Goal: Information Seeking & Learning: Learn about a topic

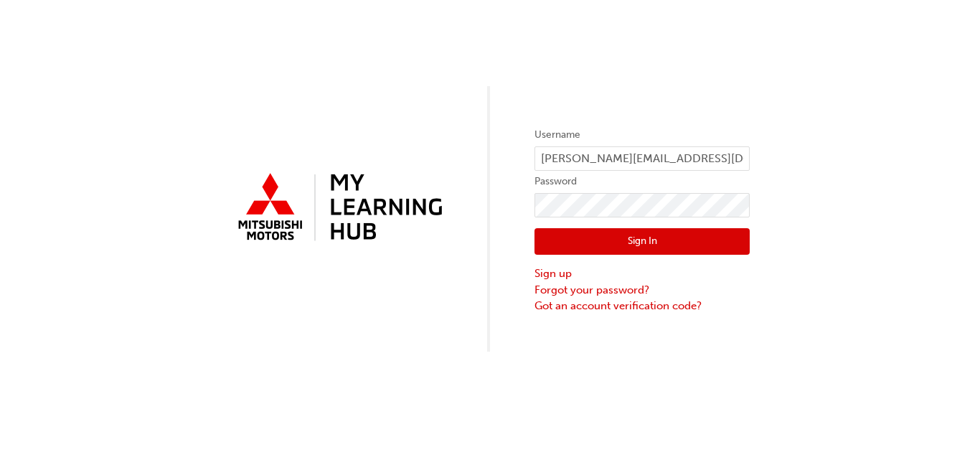
click at [613, 249] on button "Sign In" at bounding box center [642, 241] width 215 height 27
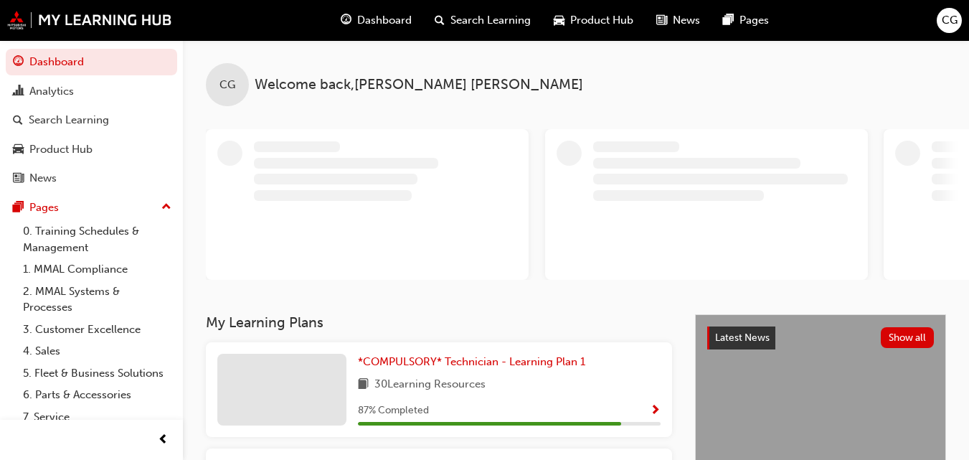
click at [608, 26] on span "Product Hub" at bounding box center [601, 20] width 63 height 17
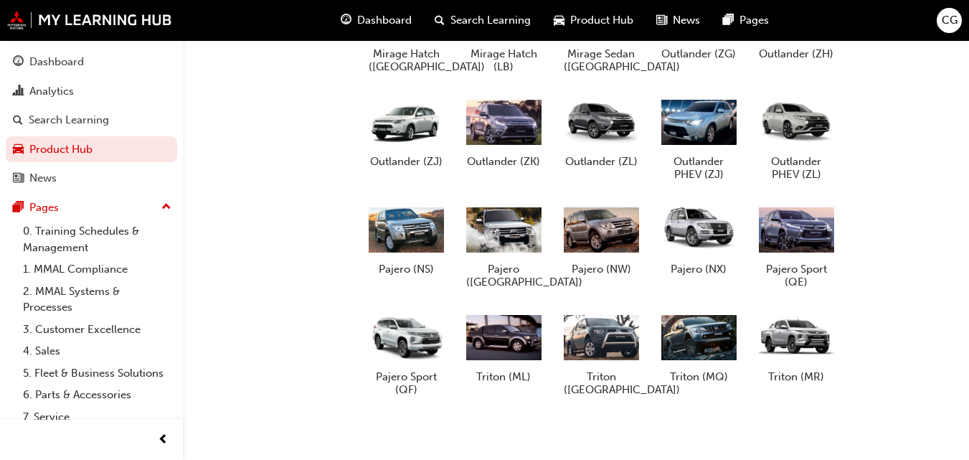
scroll to position [701, 0]
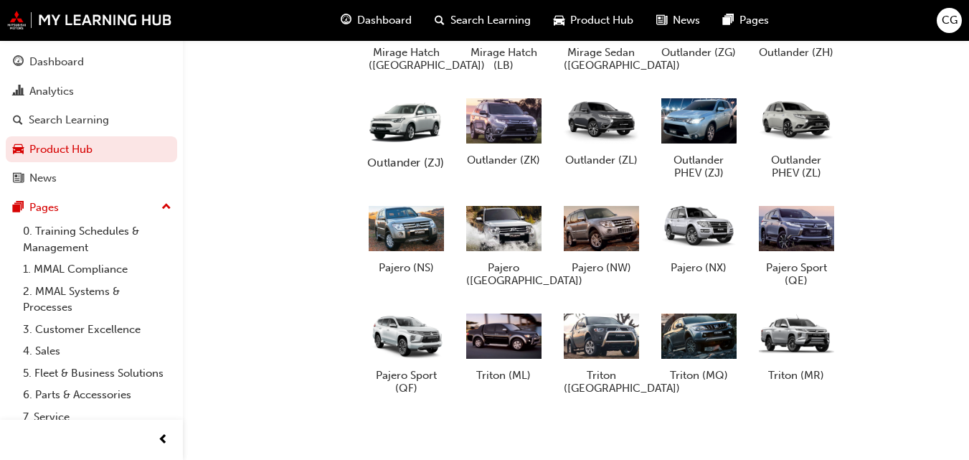
click at [403, 161] on h5 "Outlander (ZJ)" at bounding box center [407, 162] width 80 height 14
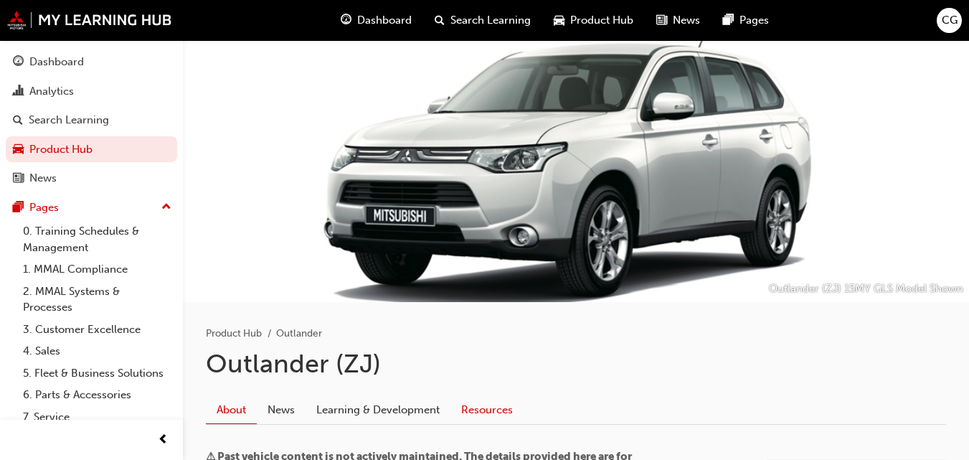
click at [475, 409] on link "Resources" at bounding box center [487, 409] width 73 height 27
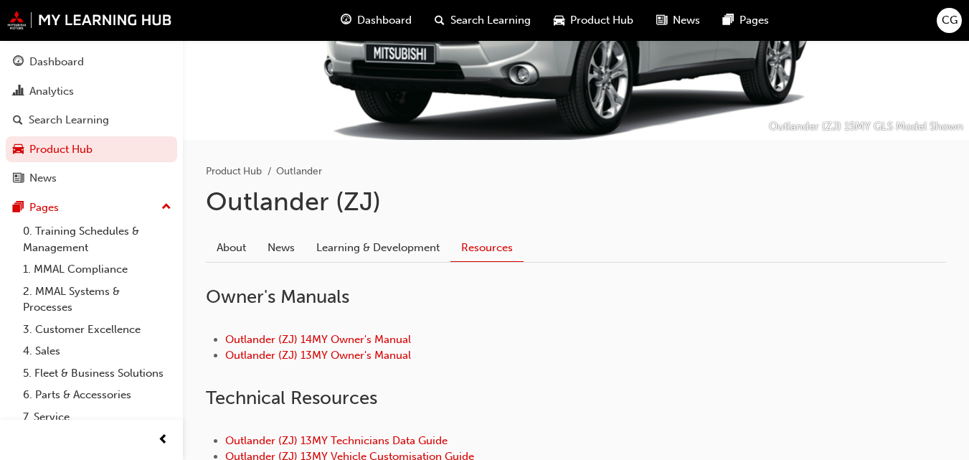
scroll to position [272, 0]
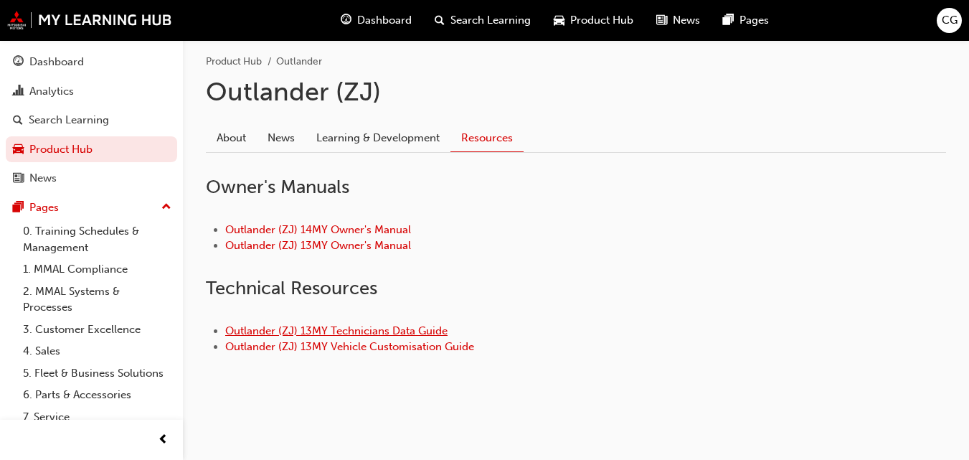
click at [382, 329] on link "Outlander (ZJ) 13MY Technicians Data Guide" at bounding box center [336, 330] width 222 height 13
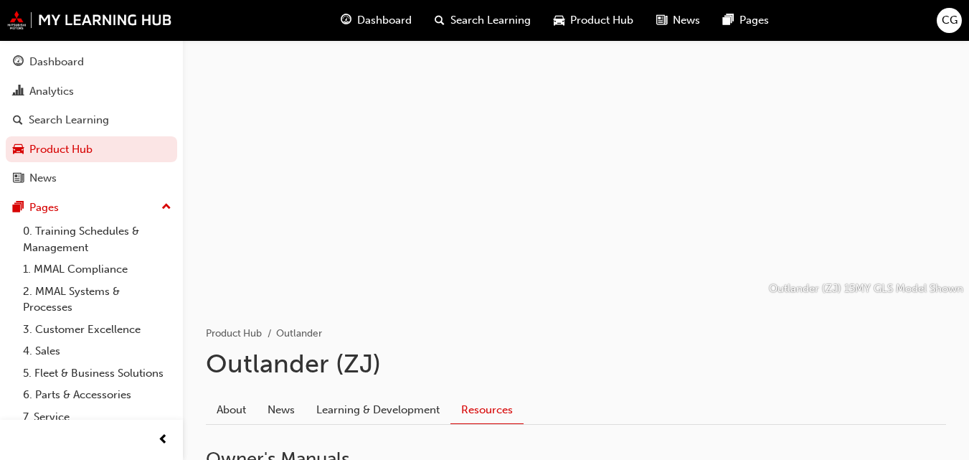
scroll to position [272, 0]
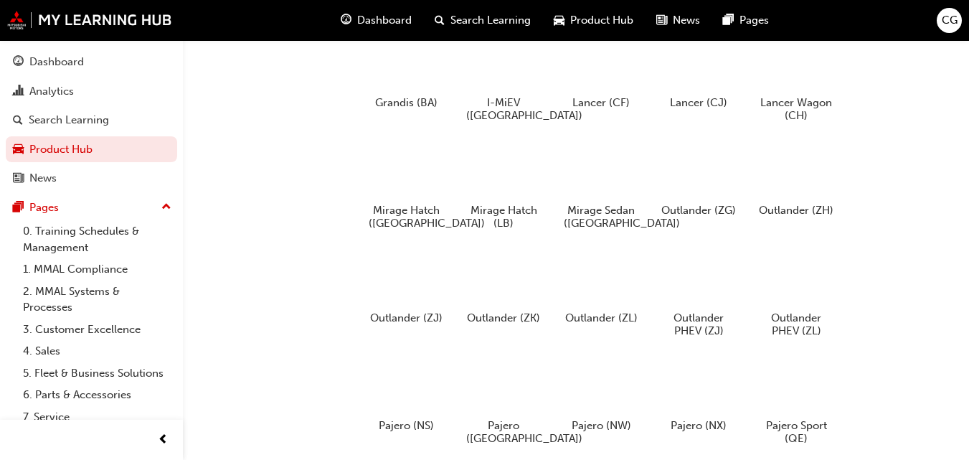
scroll to position [550, 0]
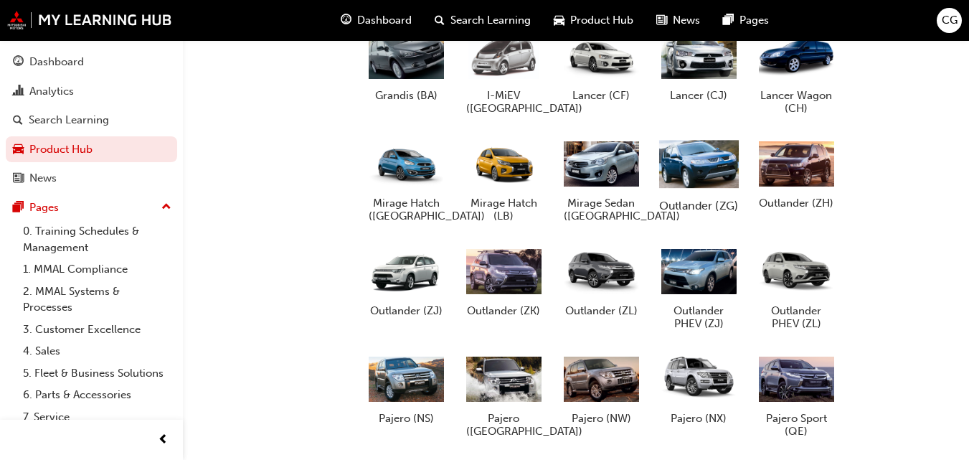
click at [677, 200] on h5 "Outlander (ZG)" at bounding box center [699, 205] width 80 height 14
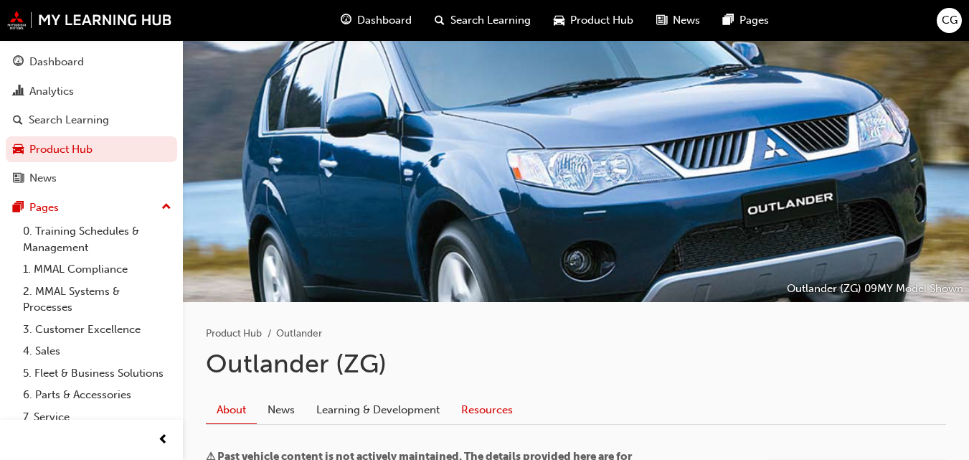
click at [476, 407] on link "Resources" at bounding box center [487, 409] width 73 height 27
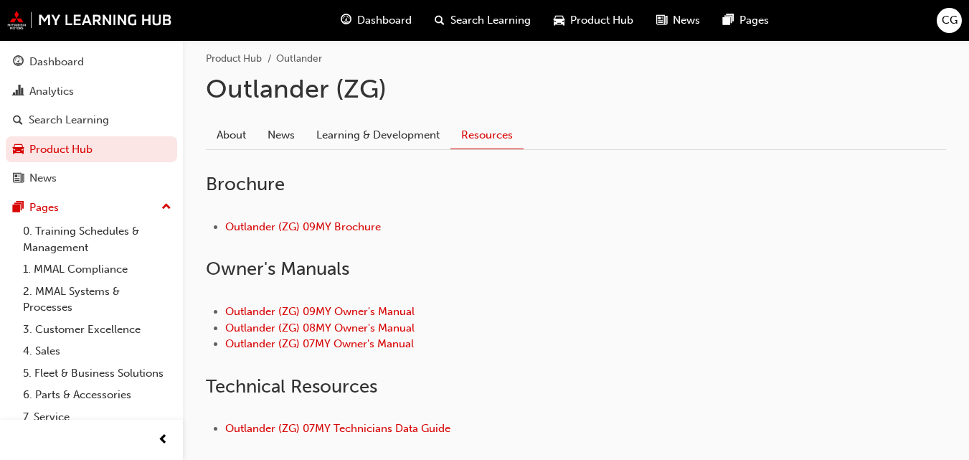
scroll to position [276, 0]
click at [363, 427] on link "Outlander (ZG) 07MY Technicians Data Guide" at bounding box center [337, 427] width 225 height 13
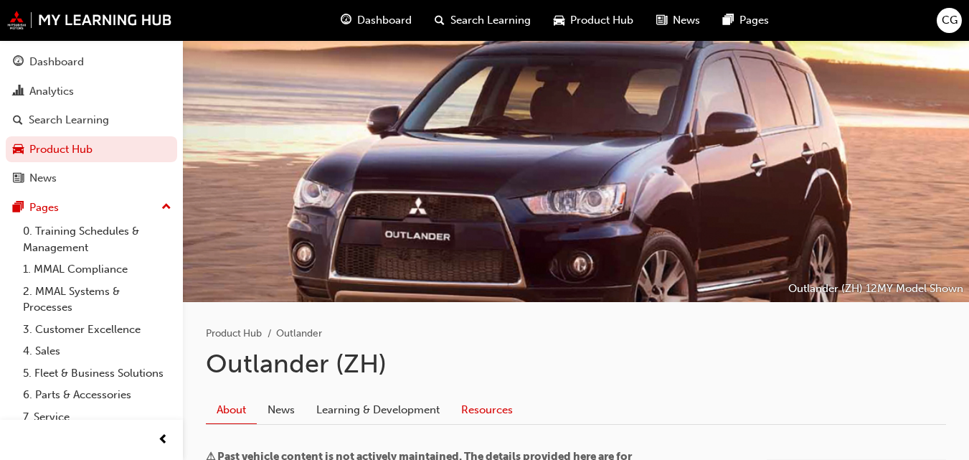
click at [487, 410] on link "Resources" at bounding box center [487, 409] width 73 height 27
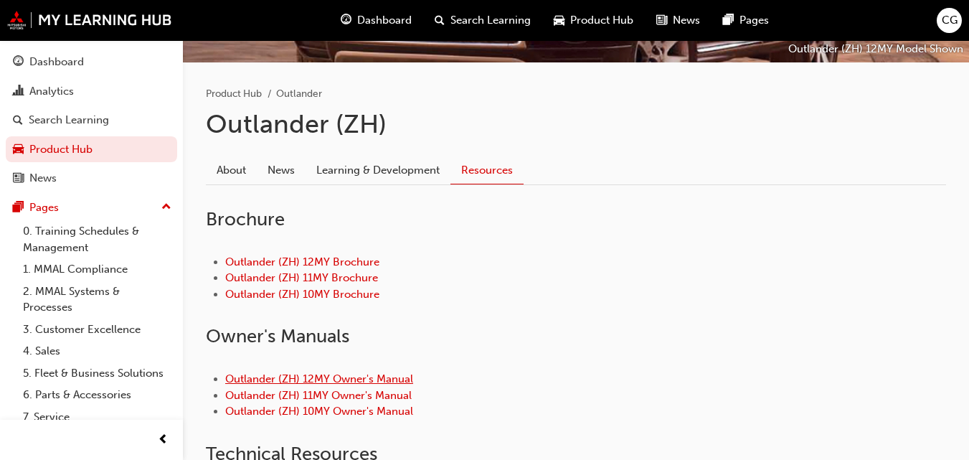
scroll to position [389, 0]
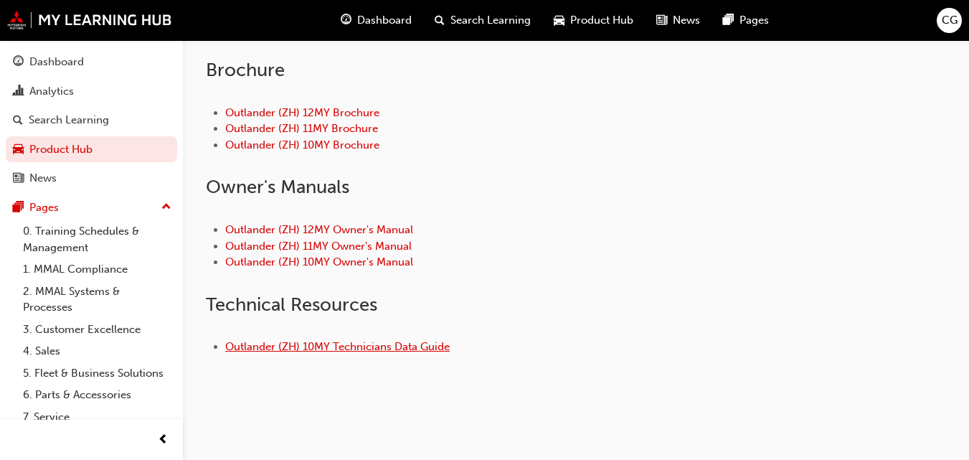
click at [381, 348] on link "Outlander (ZH) 10MY Technicians Data Guide" at bounding box center [337, 346] width 225 height 13
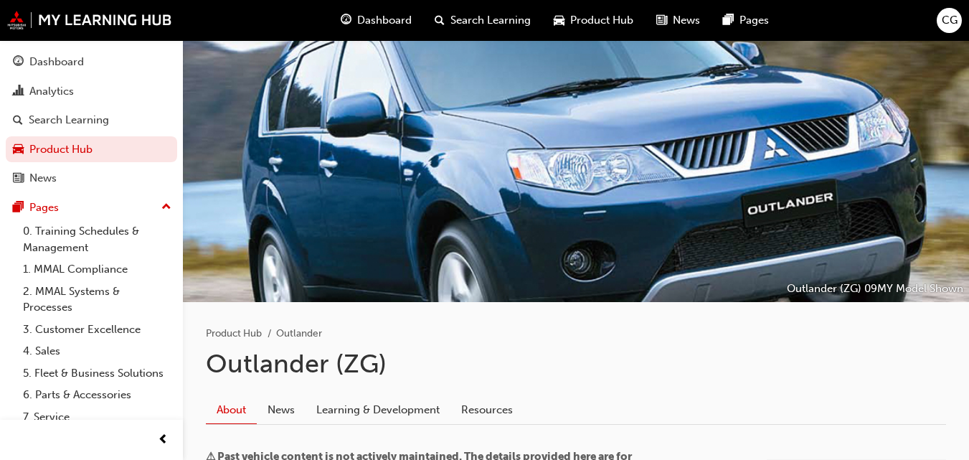
click at [719, 362] on h1 "Outlander (ZG)" at bounding box center [576, 364] width 740 height 32
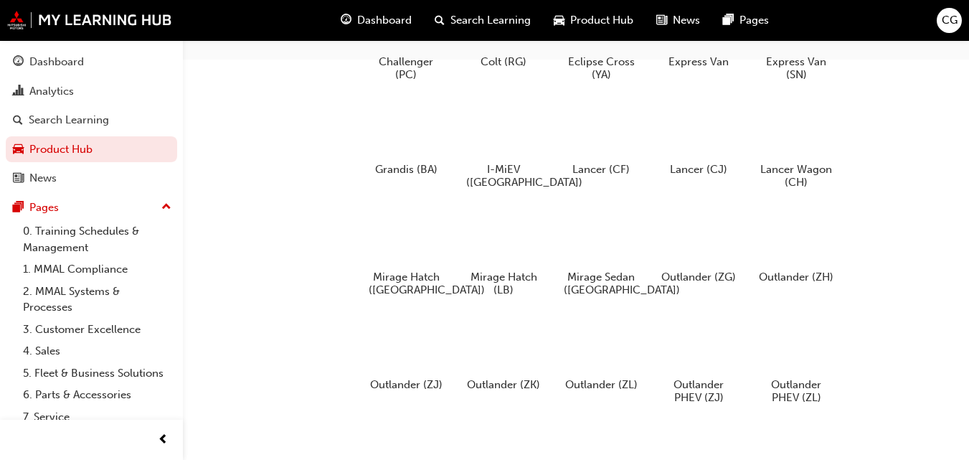
scroll to position [487, 0]
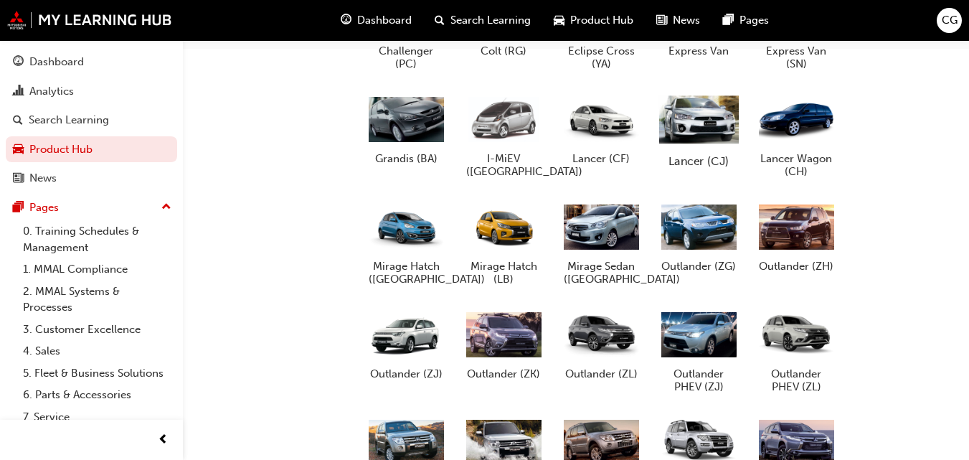
click at [698, 151] on div "Lancer (CJ)" at bounding box center [699, 129] width 91 height 88
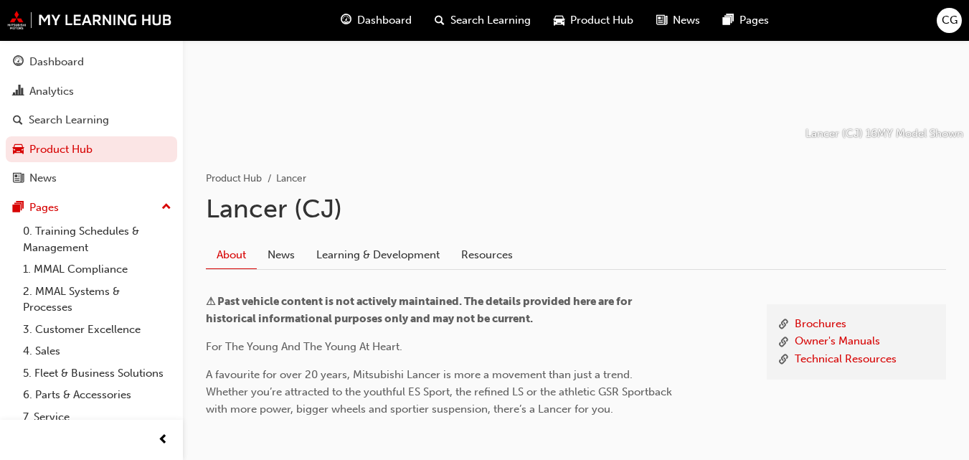
scroll to position [156, 0]
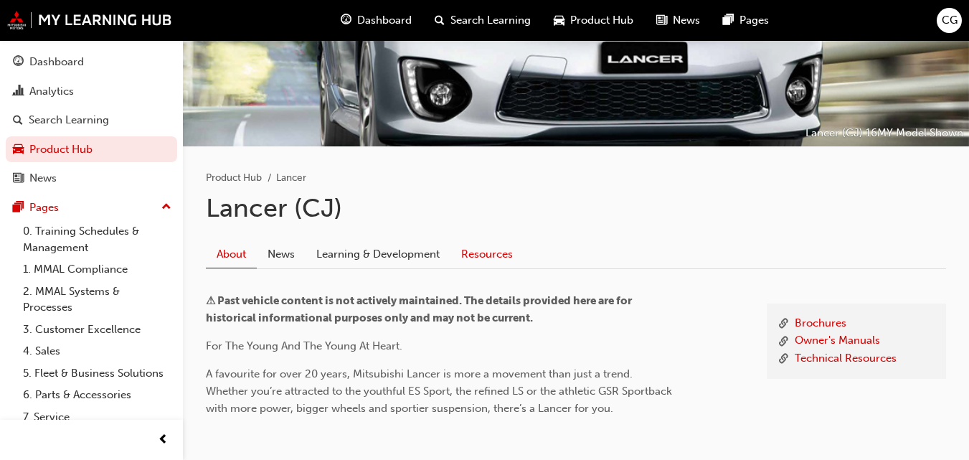
click at [496, 254] on link "Resources" at bounding box center [487, 253] width 73 height 27
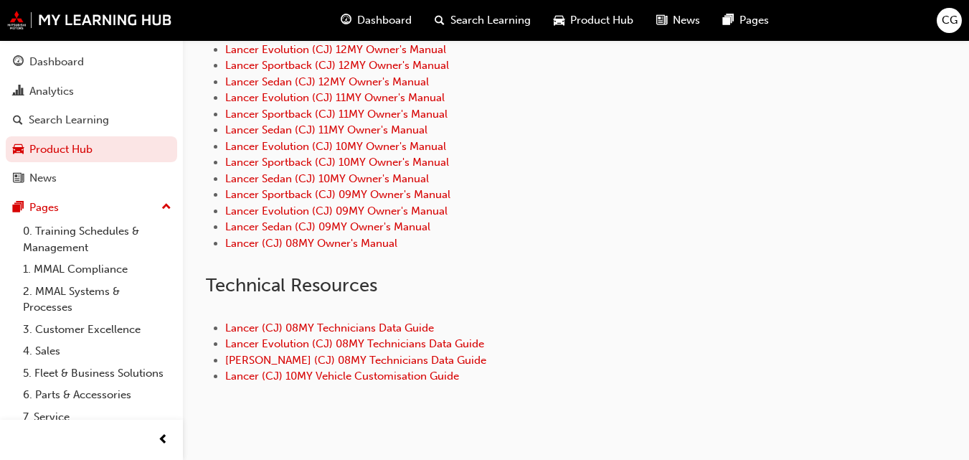
scroll to position [809, 0]
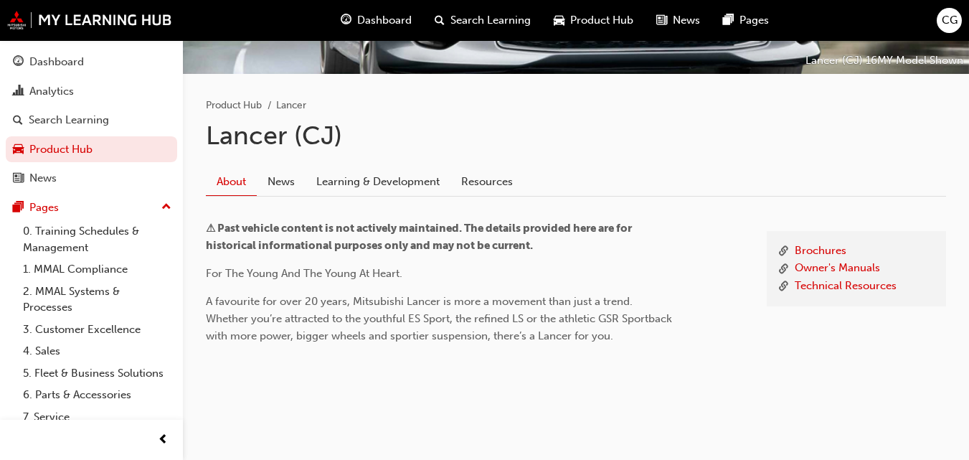
scroll to position [156, 0]
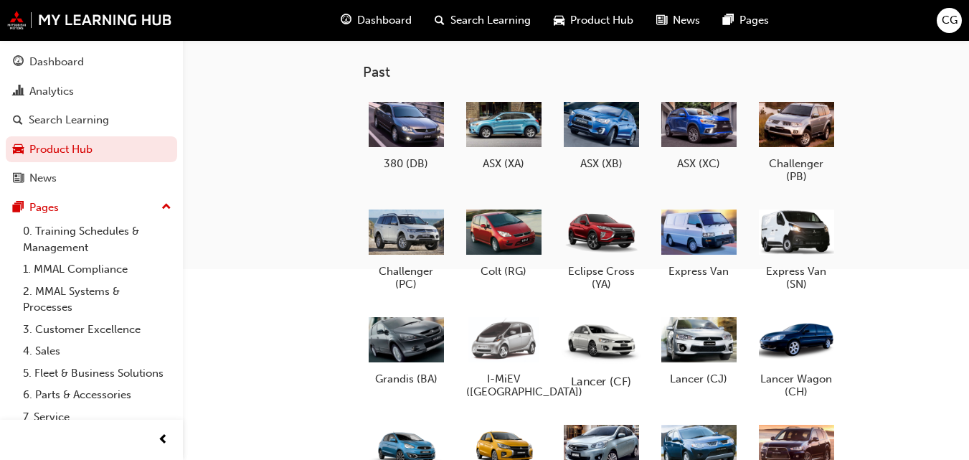
scroll to position [266, 0]
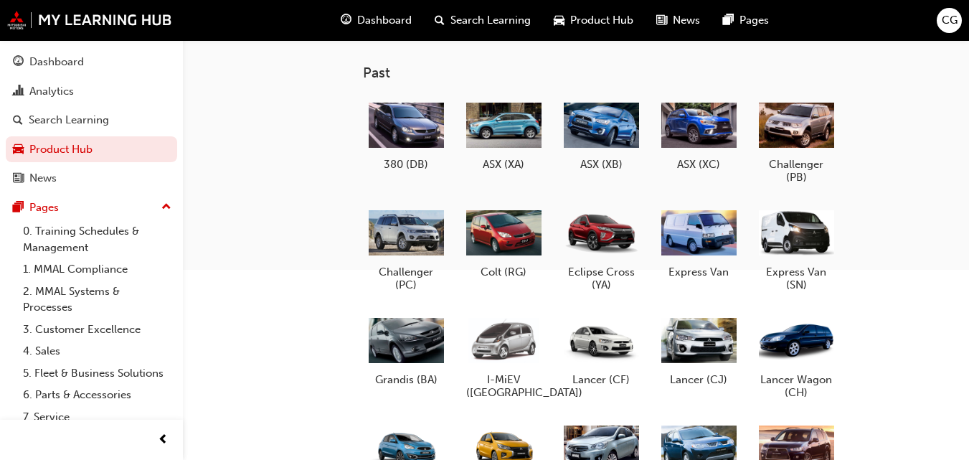
click at [587, 375] on h5 "Lancer (CF)" at bounding box center [601, 379] width 75 height 13
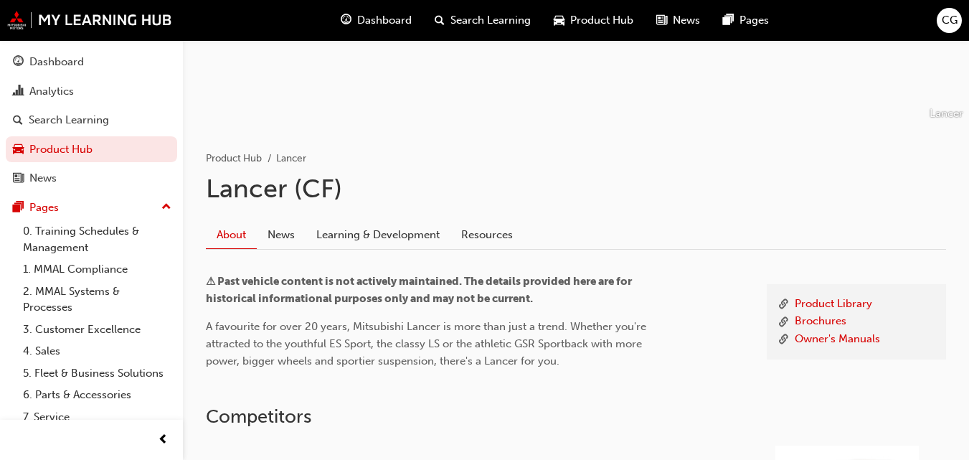
scroll to position [189, 0]
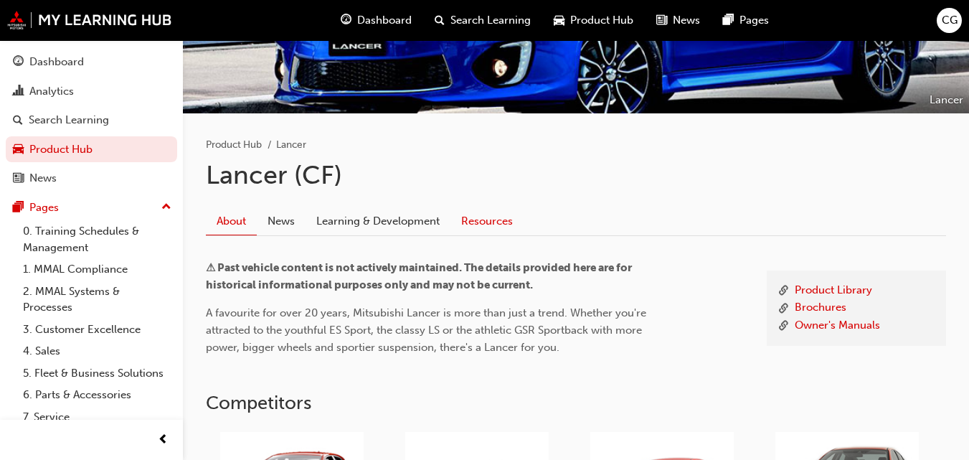
click at [489, 216] on link "Resources" at bounding box center [487, 220] width 73 height 27
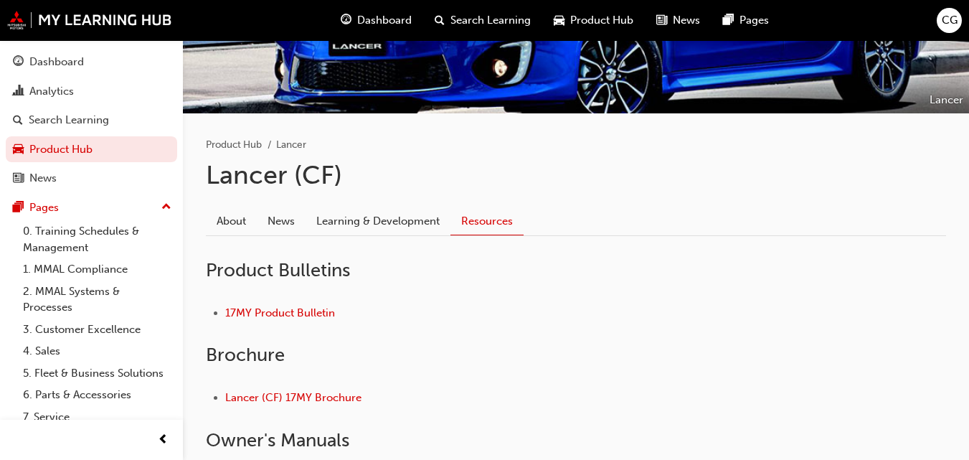
scroll to position [324, 0]
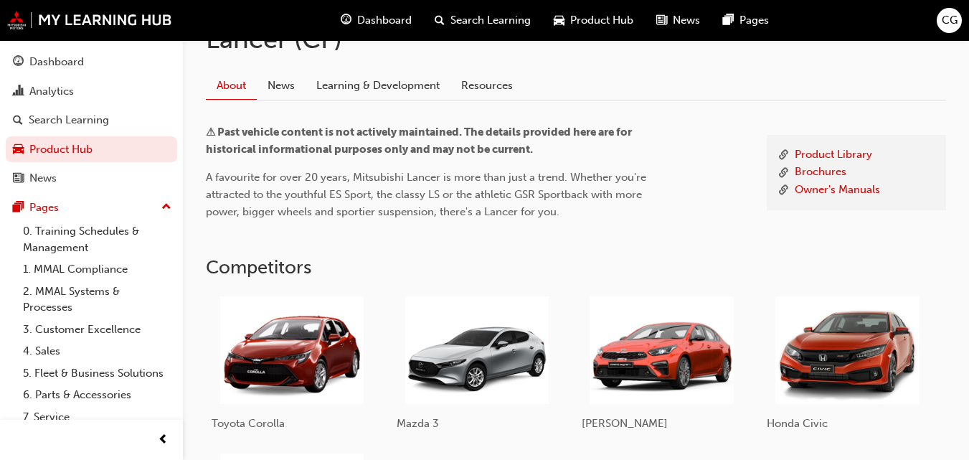
scroll to position [189, 0]
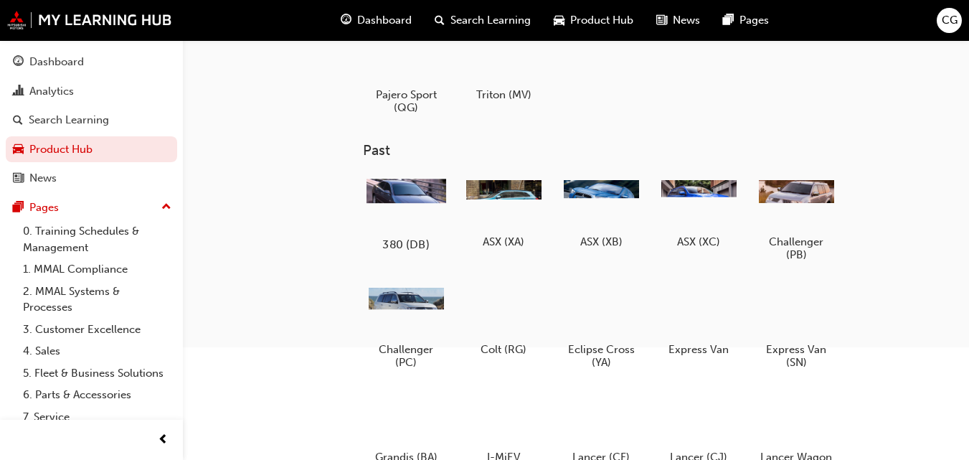
scroll to position [266, 0]
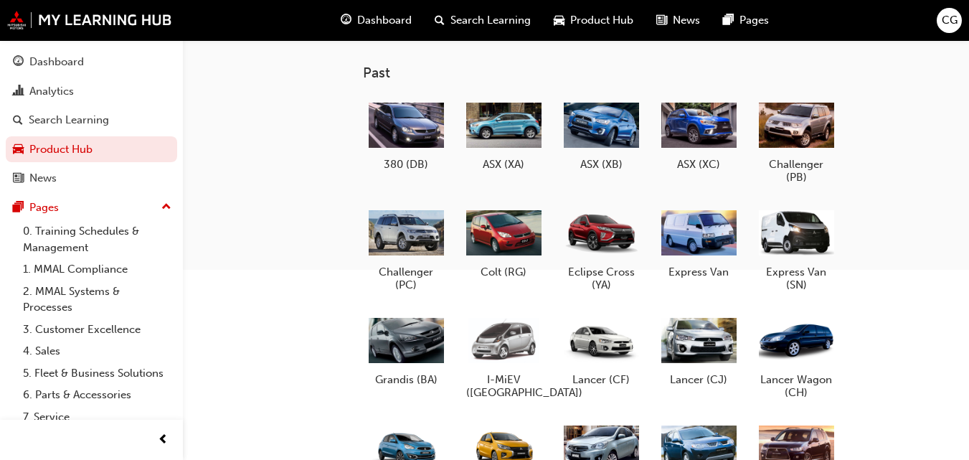
click at [506, 366] on div at bounding box center [503, 341] width 75 height 54
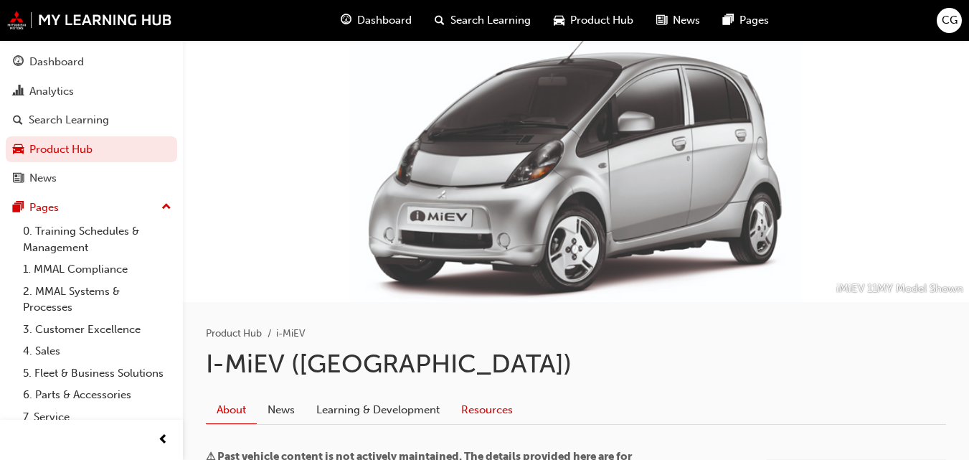
click at [489, 407] on link "Resources" at bounding box center [487, 409] width 73 height 27
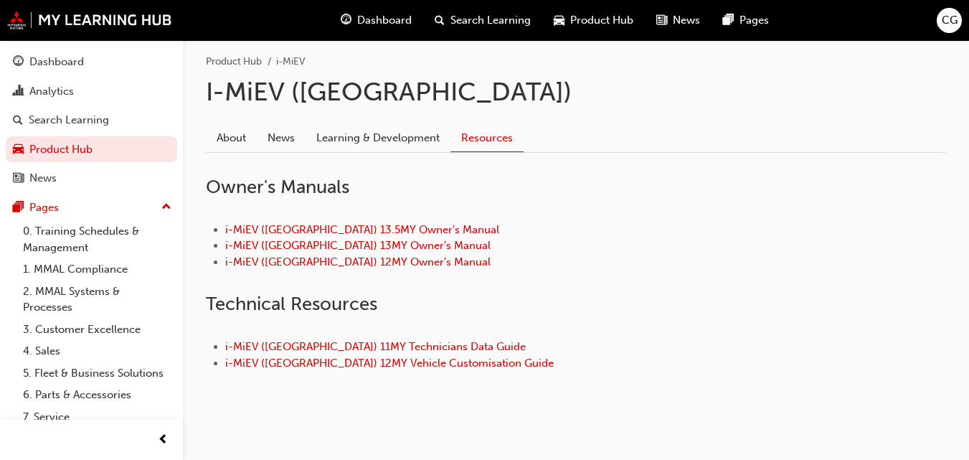
scroll to position [273, 0]
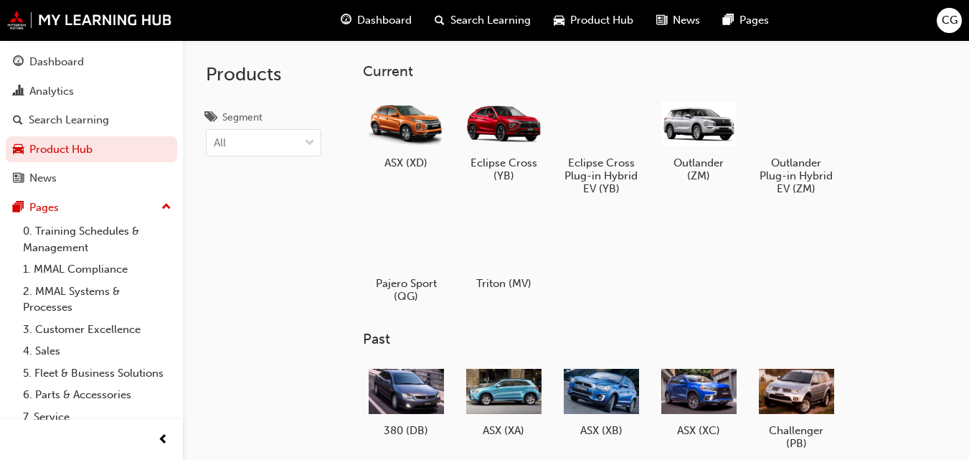
scroll to position [266, 0]
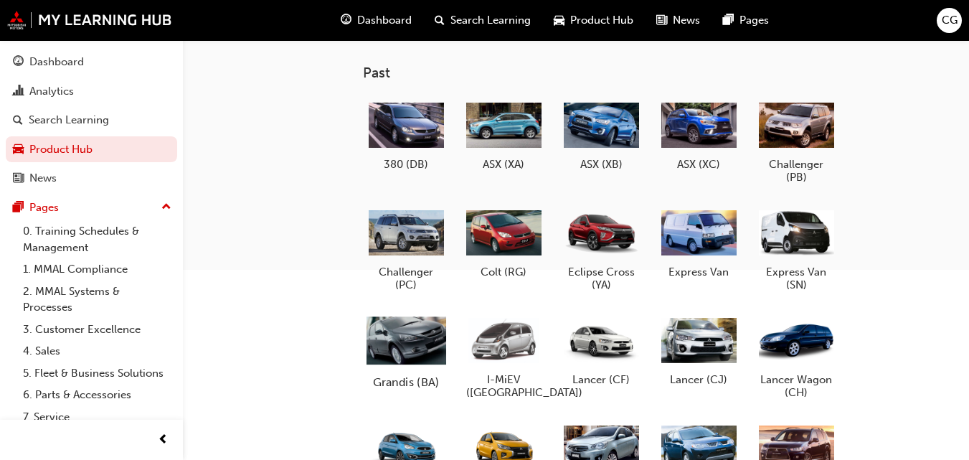
click at [392, 377] on h5 "Grandis (BA)" at bounding box center [407, 382] width 80 height 14
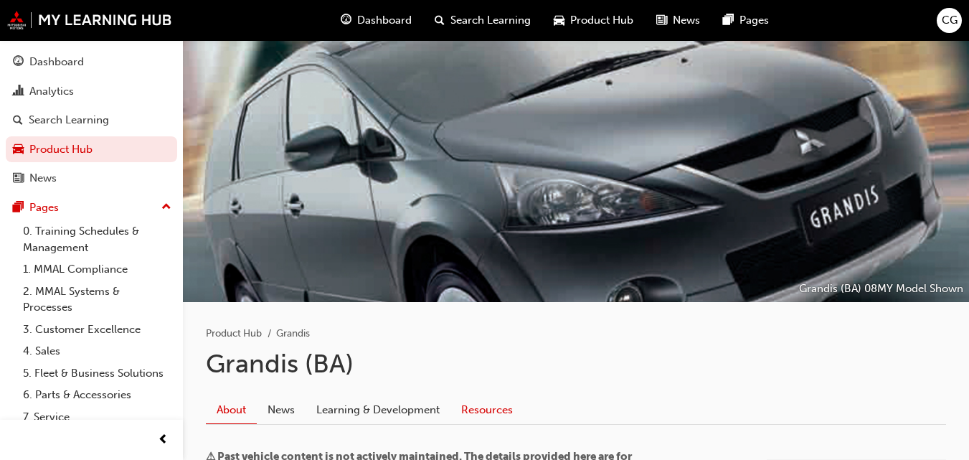
click at [512, 415] on link "Resources" at bounding box center [487, 409] width 73 height 27
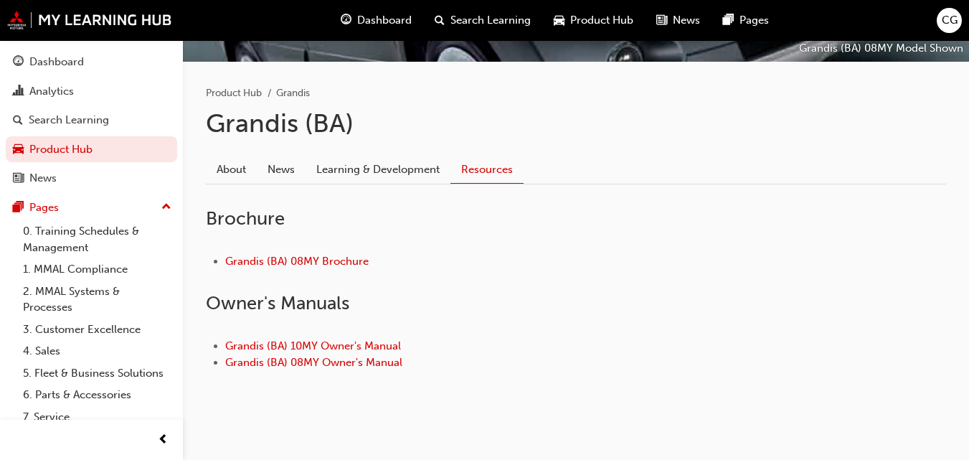
scroll to position [241, 0]
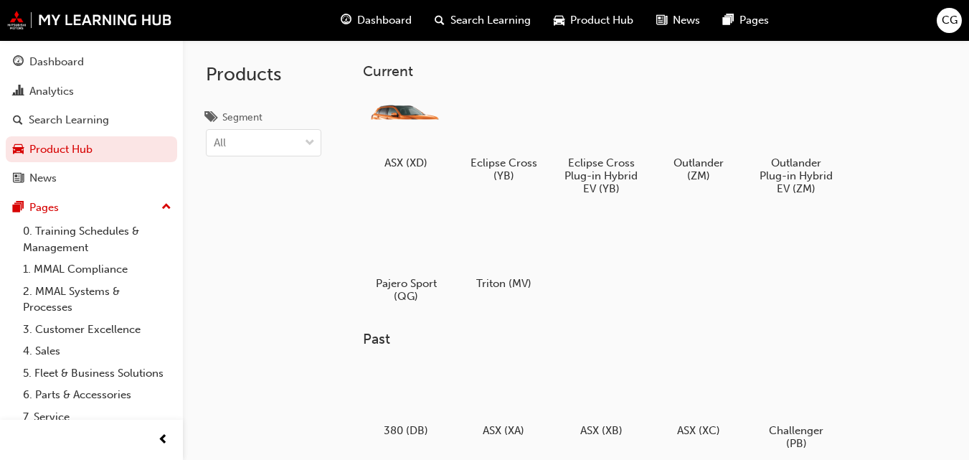
scroll to position [266, 0]
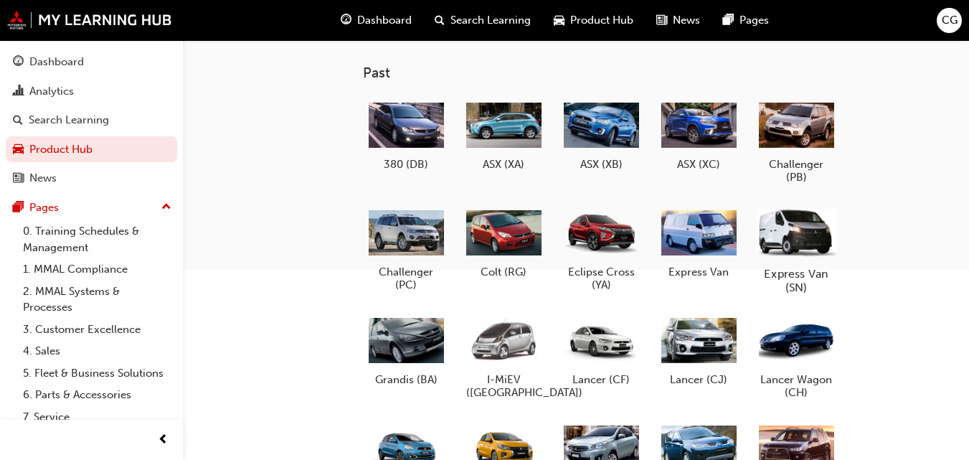
click at [809, 268] on h5 "Express Van (SN)" at bounding box center [797, 280] width 80 height 27
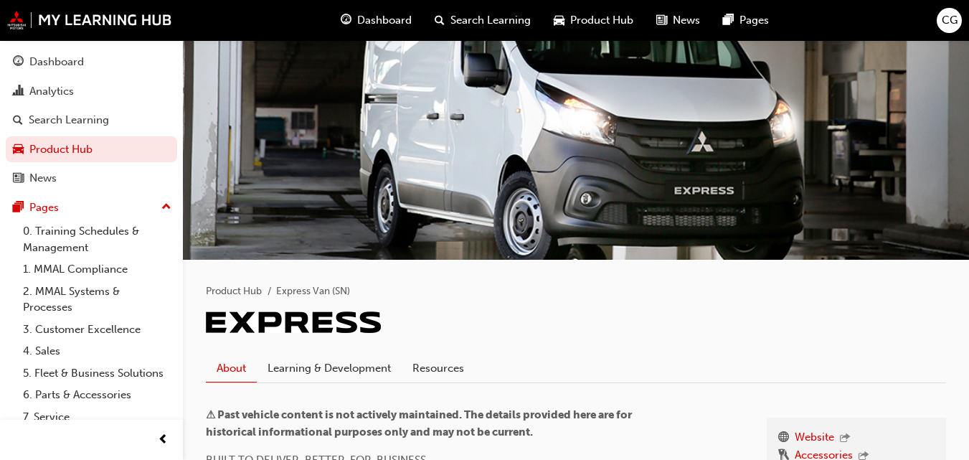
scroll to position [55, 0]
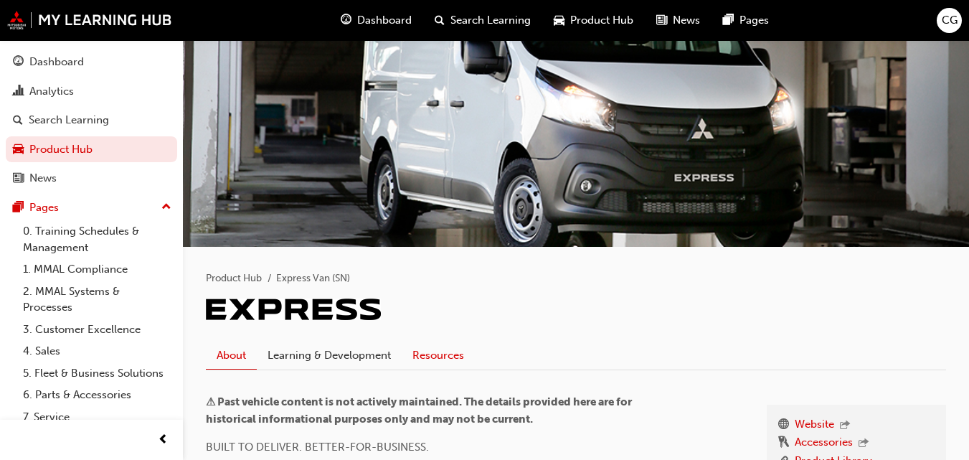
click at [408, 350] on link "Resources" at bounding box center [438, 355] width 73 height 27
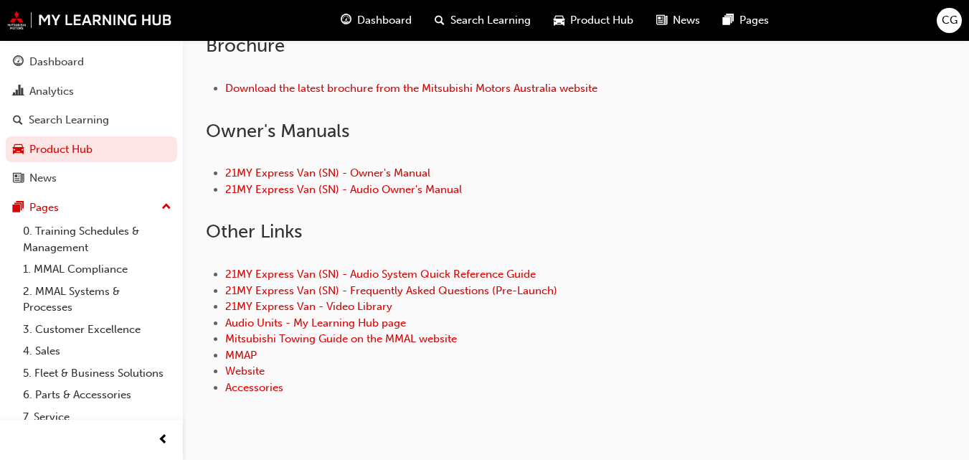
scroll to position [530, 0]
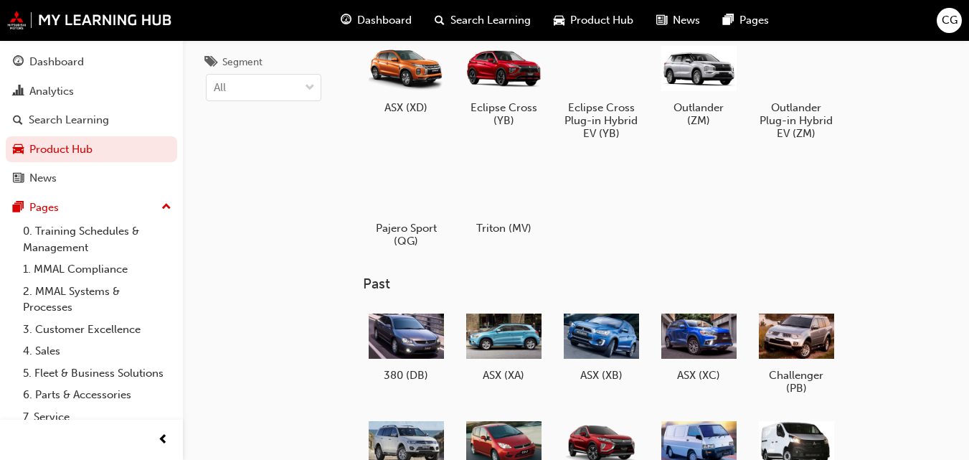
scroll to position [266, 0]
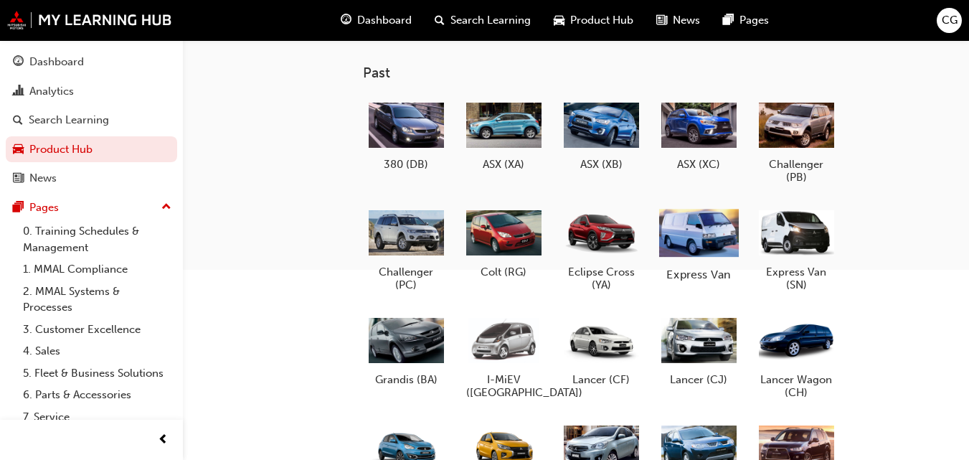
click at [709, 271] on h5 "Express Van" at bounding box center [699, 274] width 80 height 14
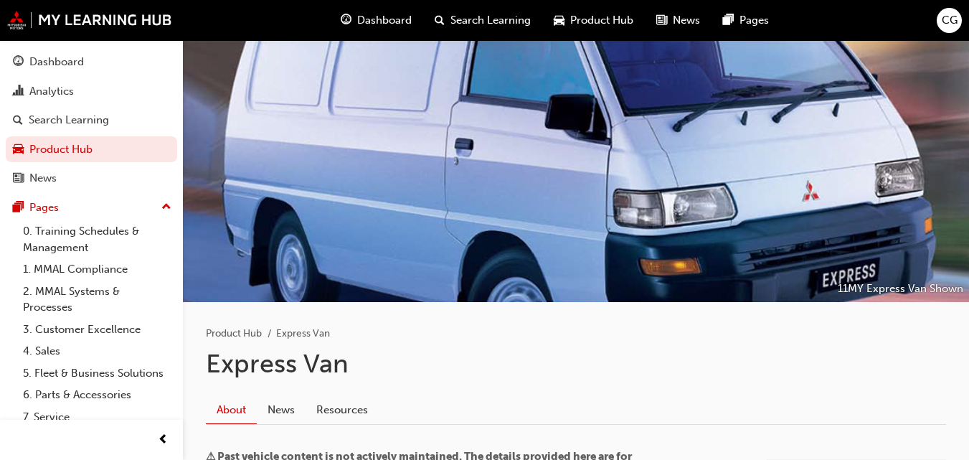
scroll to position [245, 0]
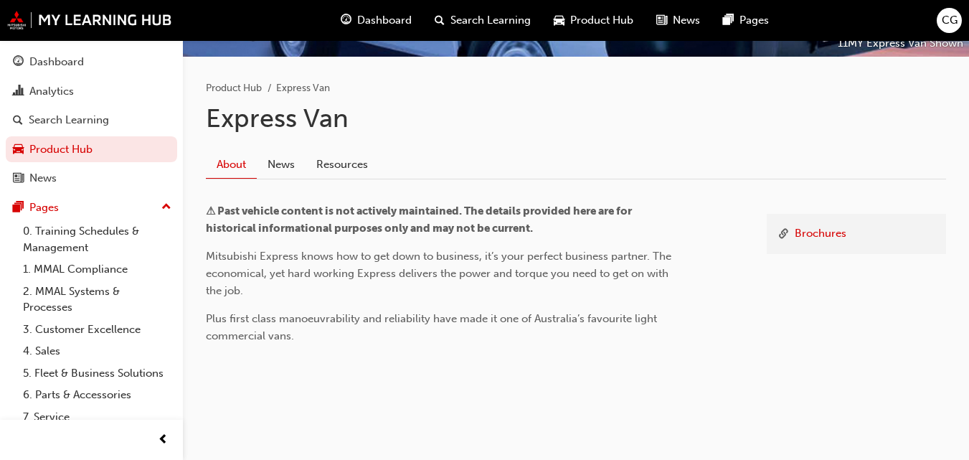
click at [341, 153] on link "Resources" at bounding box center [342, 164] width 73 height 27
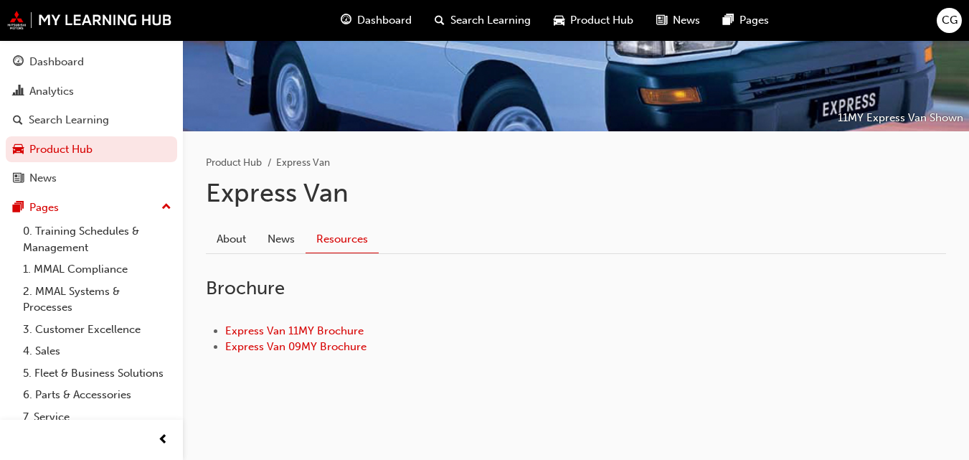
scroll to position [171, 0]
click at [342, 159] on ul "Product Hub Express Van" at bounding box center [576, 162] width 740 height 17
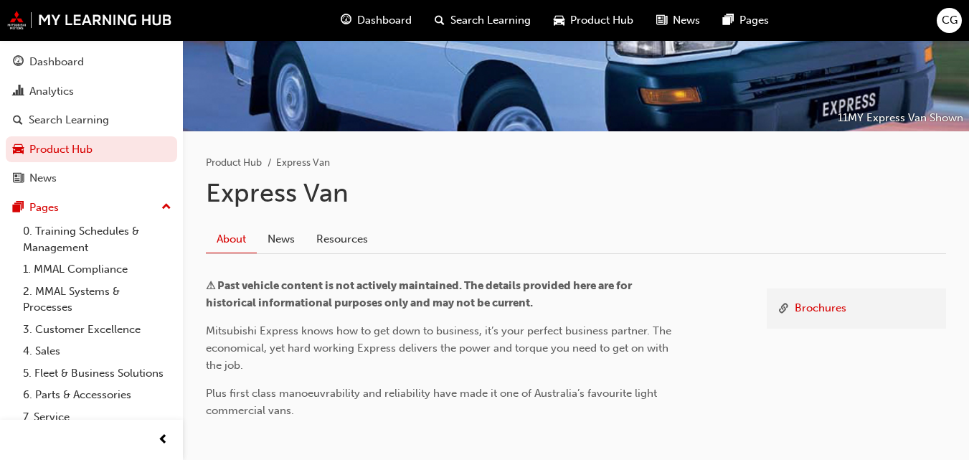
scroll to position [245, 0]
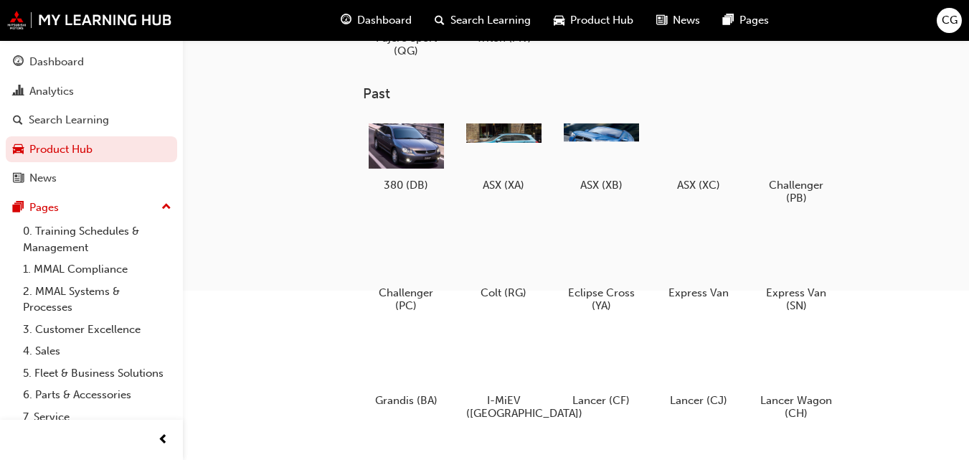
scroll to position [266, 0]
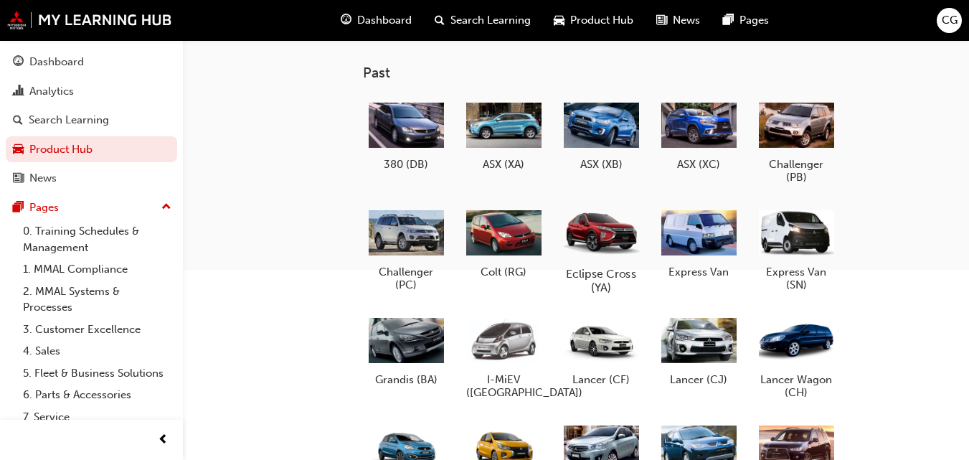
click at [592, 265] on div "Eclipse Cross (YA)" at bounding box center [601, 249] width 91 height 102
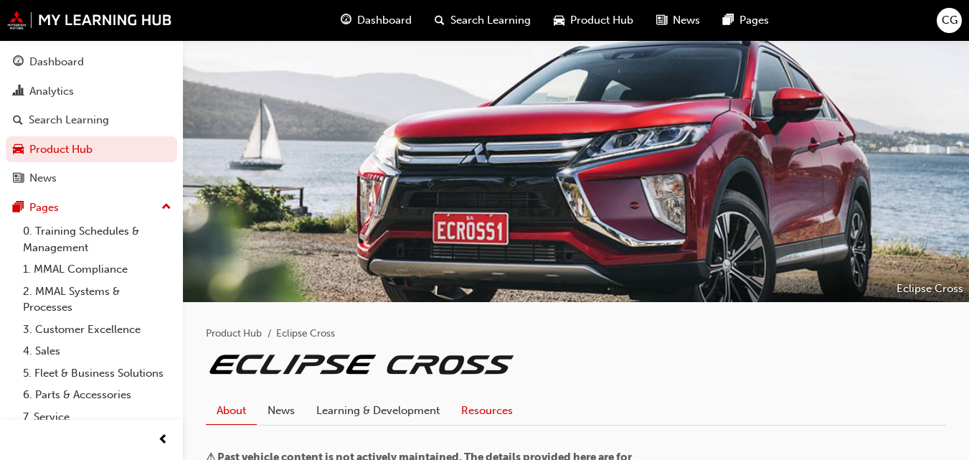
click at [488, 410] on link "Resources" at bounding box center [487, 410] width 73 height 27
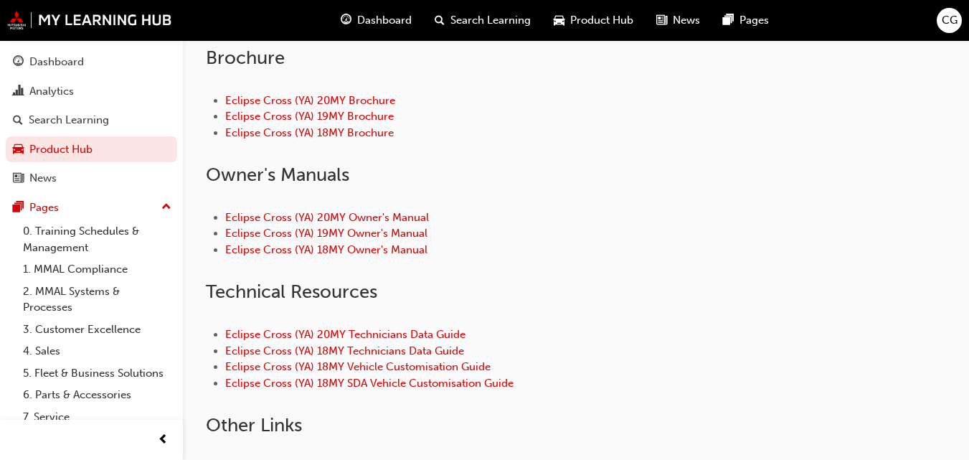
scroll to position [570, 0]
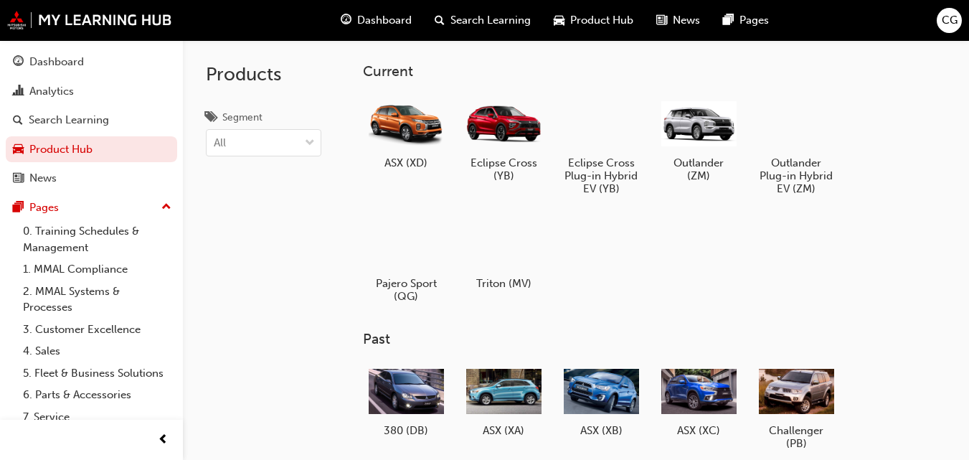
scroll to position [266, 0]
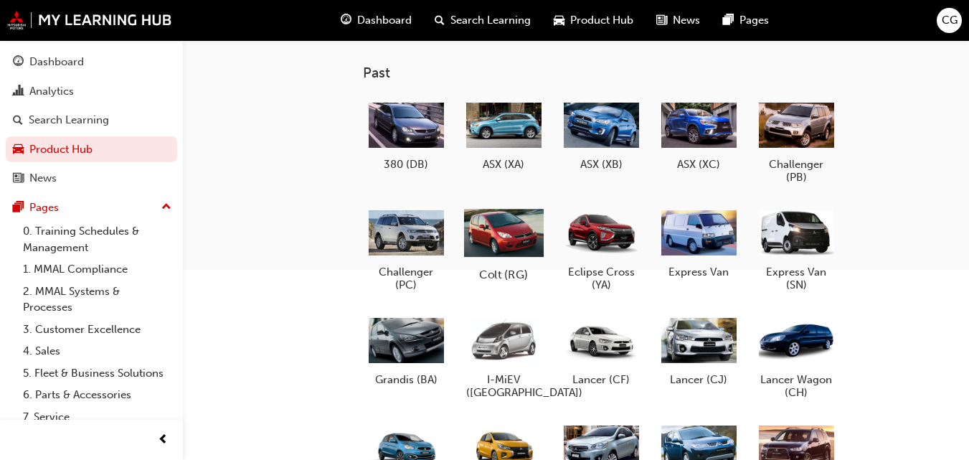
click at [507, 278] on h5 "Colt (RG)" at bounding box center [504, 274] width 80 height 14
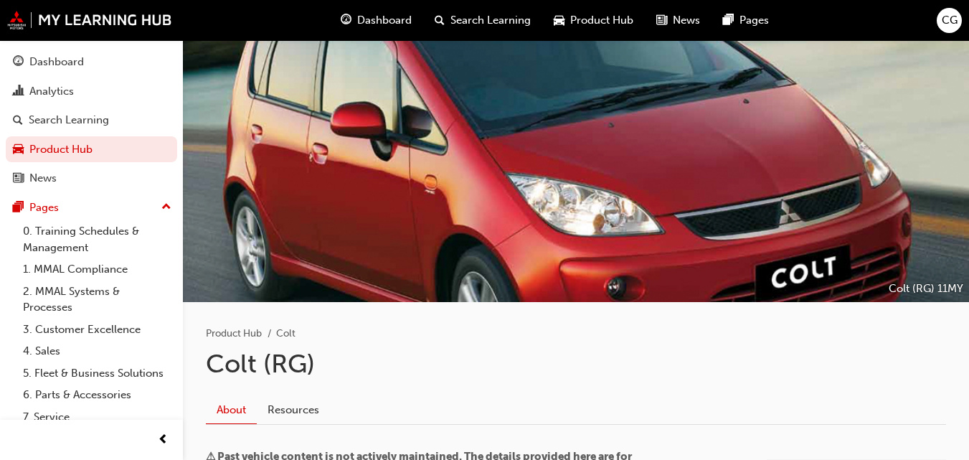
click at [290, 420] on link "Resources" at bounding box center [293, 409] width 73 height 27
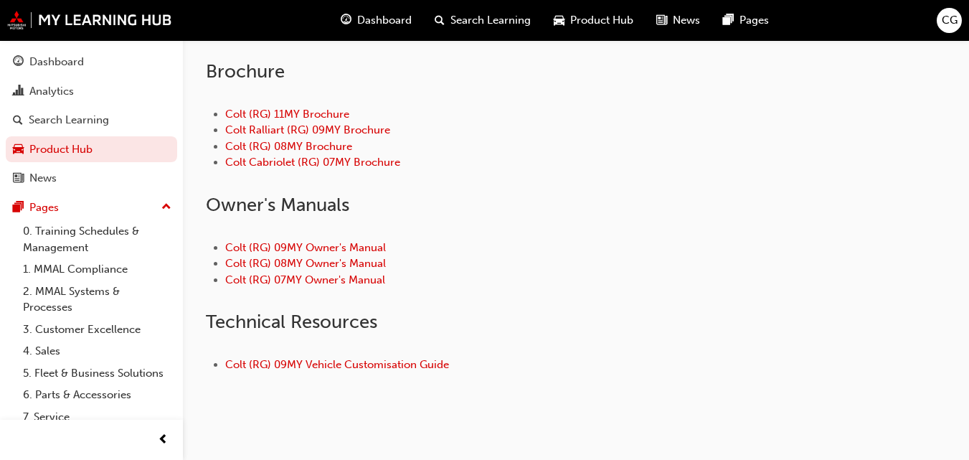
scroll to position [399, 0]
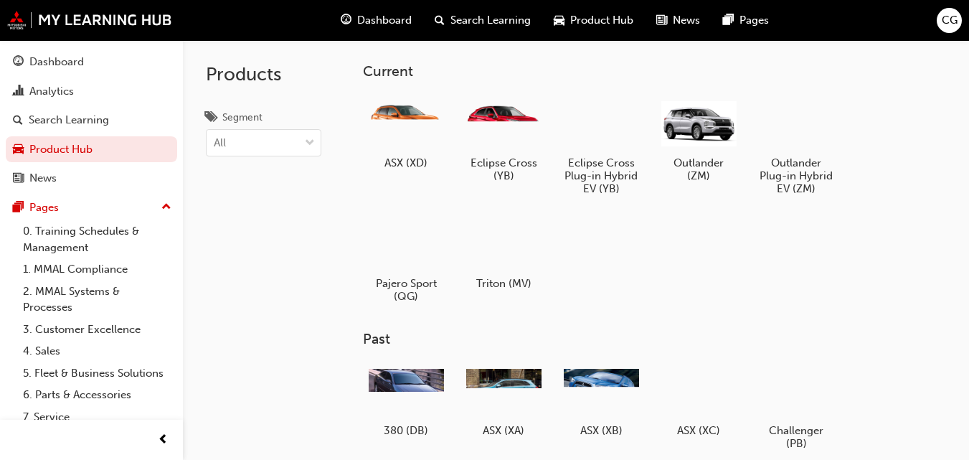
scroll to position [266, 0]
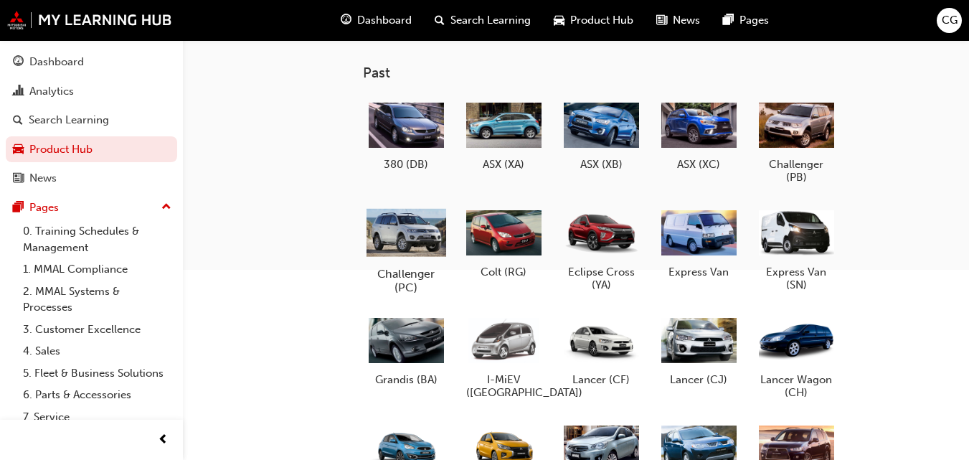
click at [412, 281] on h5 "Challenger (PC)" at bounding box center [407, 280] width 80 height 27
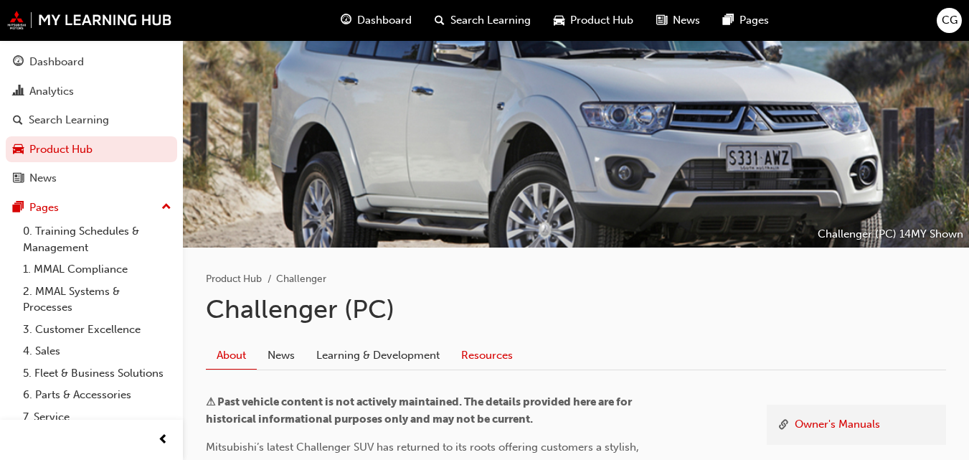
click at [478, 351] on link "Resources" at bounding box center [487, 355] width 73 height 27
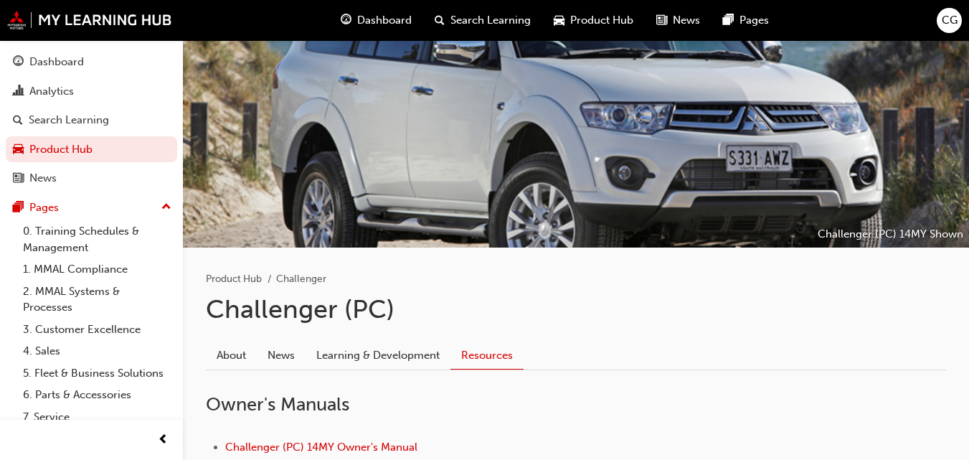
scroll to position [154, 0]
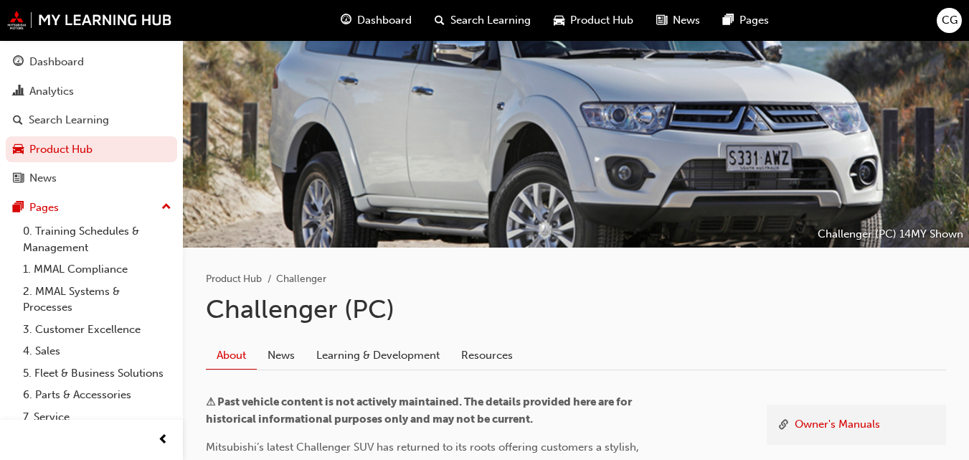
scroll to position [266, 0]
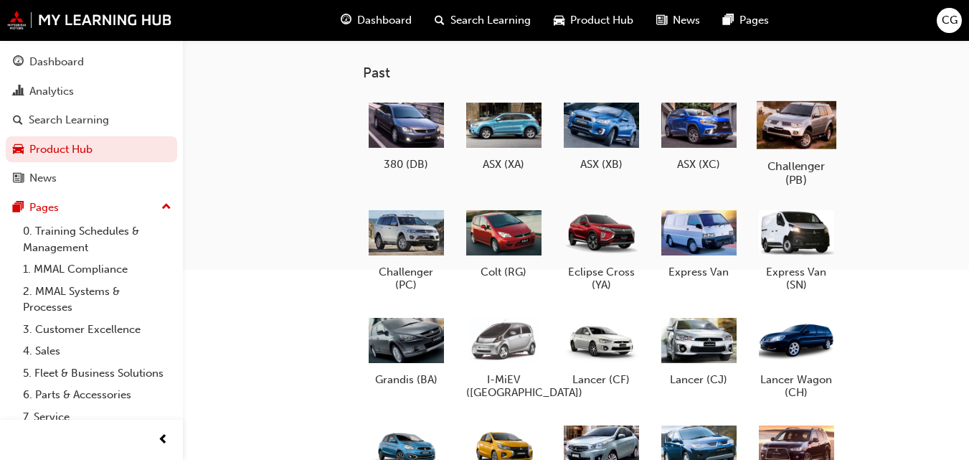
click at [804, 159] on h5 "Challenger (PB)" at bounding box center [797, 172] width 80 height 27
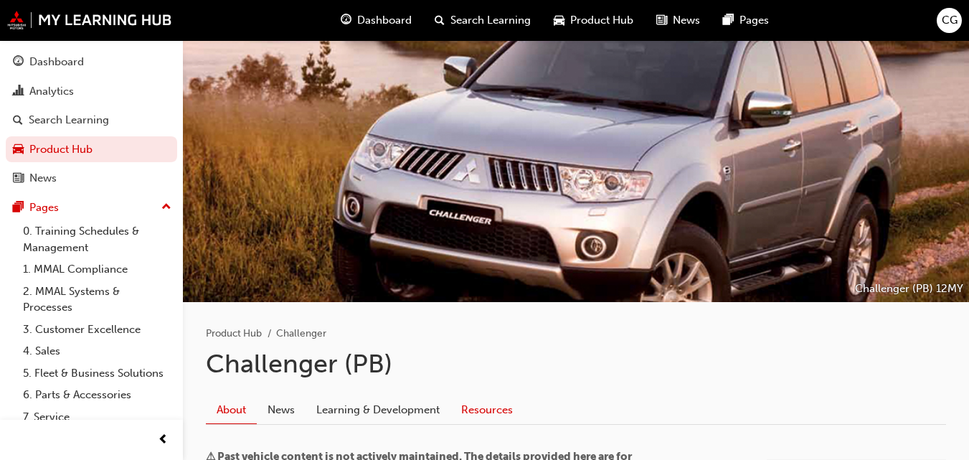
click at [500, 412] on link "Resources" at bounding box center [487, 409] width 73 height 27
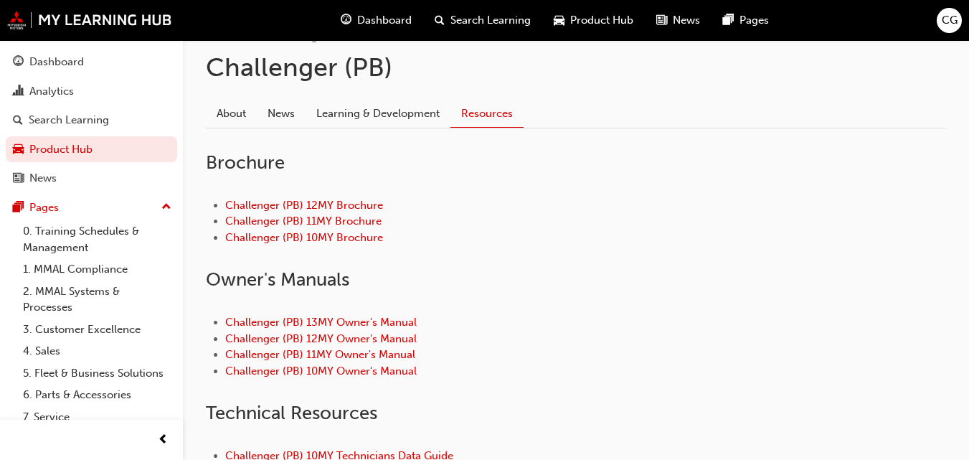
scroll to position [421, 0]
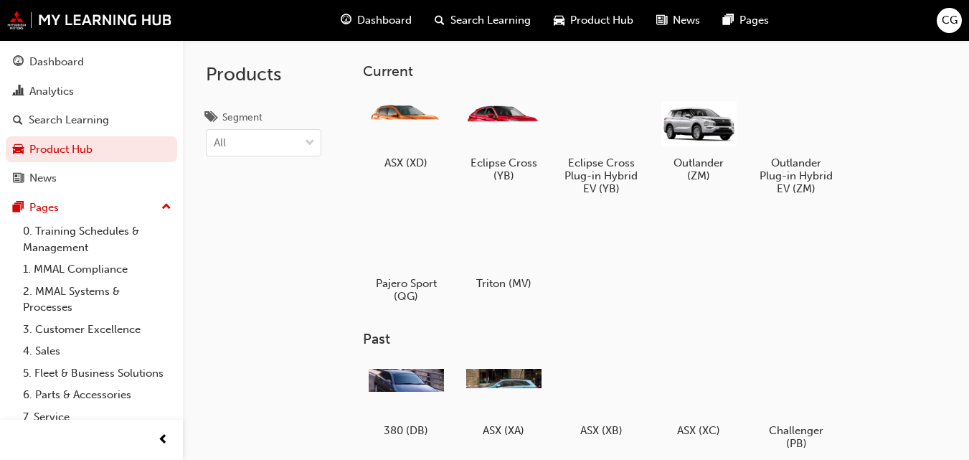
scroll to position [266, 0]
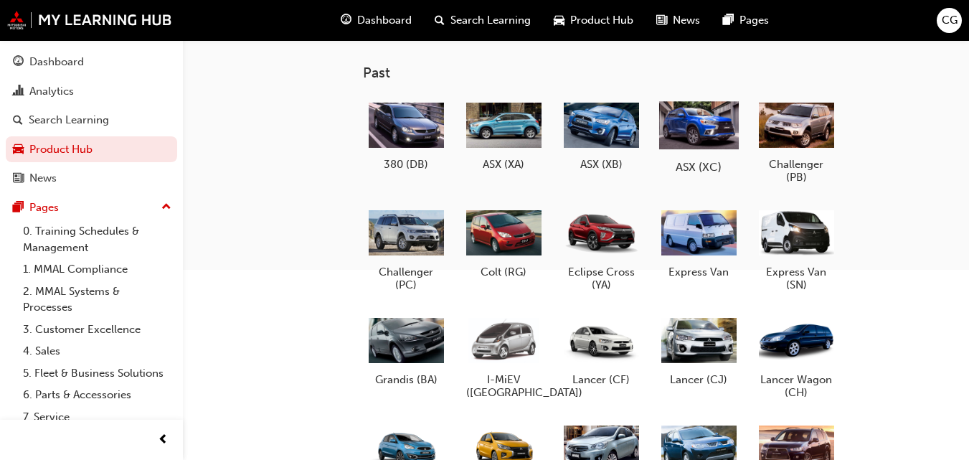
click at [700, 166] on h5 "ASX (XC)" at bounding box center [699, 166] width 80 height 14
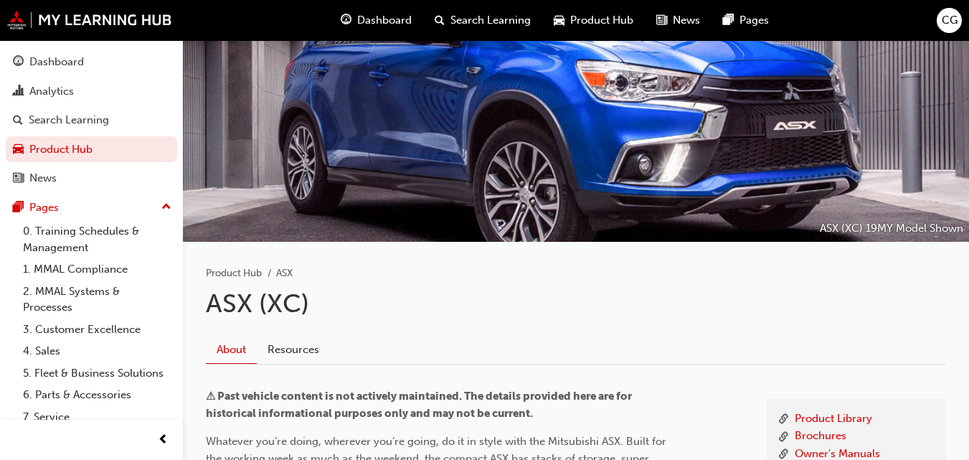
scroll to position [62, 0]
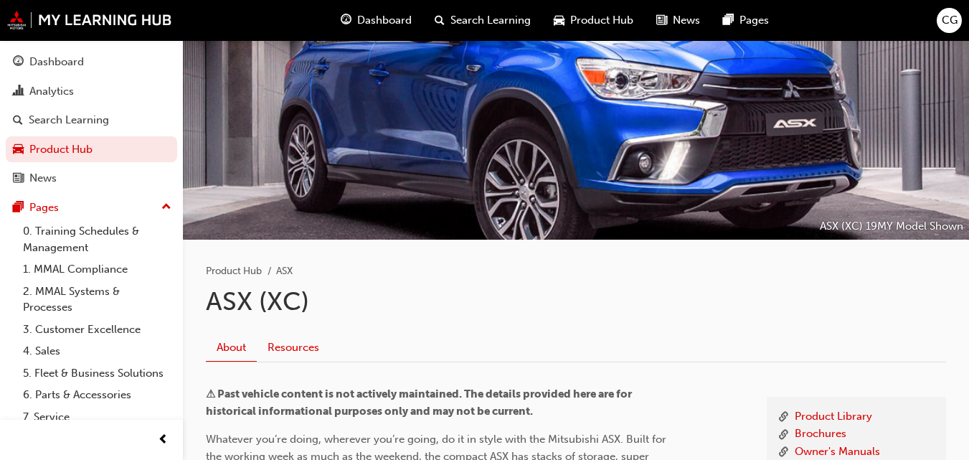
click at [318, 354] on link "Resources" at bounding box center [293, 347] width 73 height 27
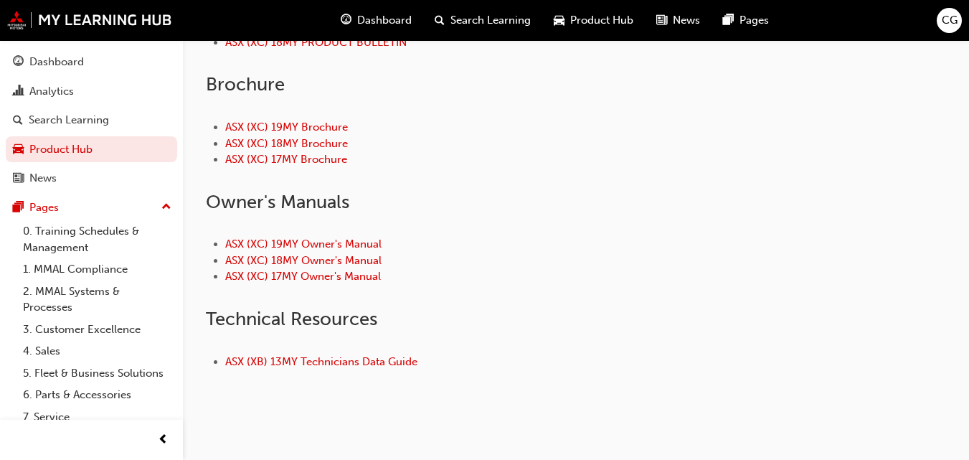
scroll to position [492, 0]
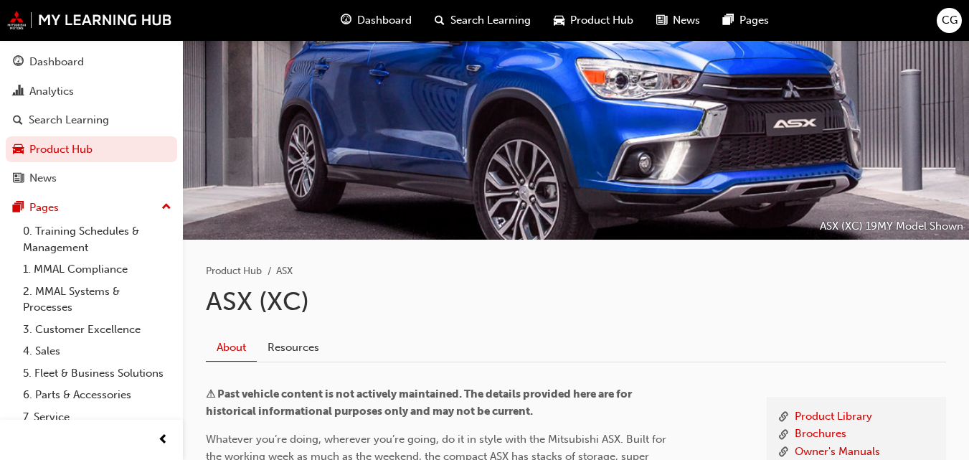
scroll to position [266, 0]
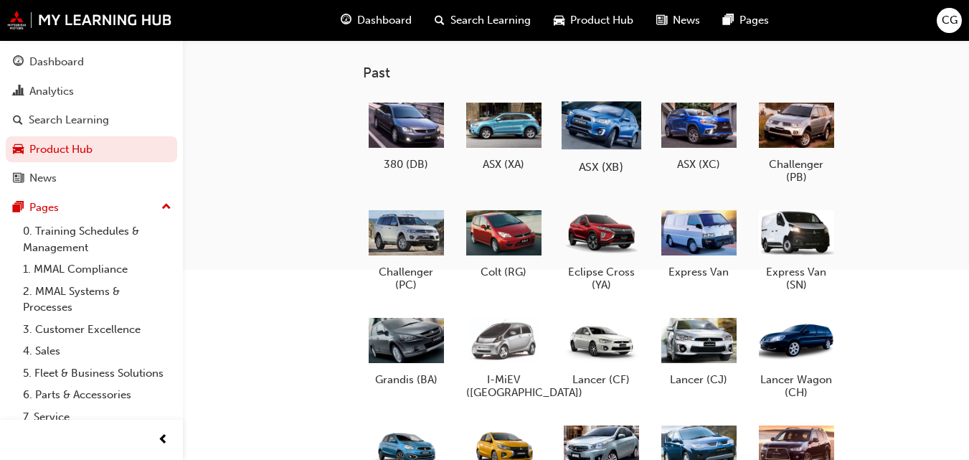
click at [619, 155] on div "ASX (XB)" at bounding box center [601, 134] width 91 height 88
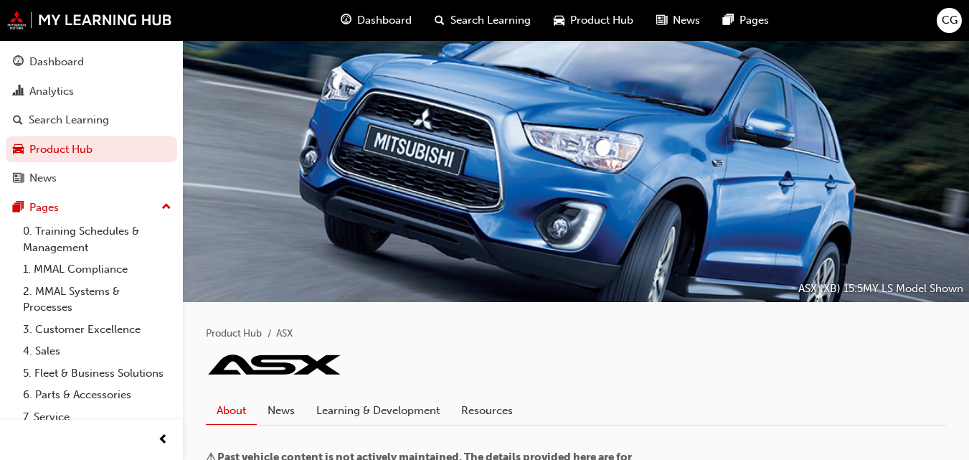
click at [545, 309] on div "Product Hub ASX" at bounding box center [576, 322] width 740 height 40
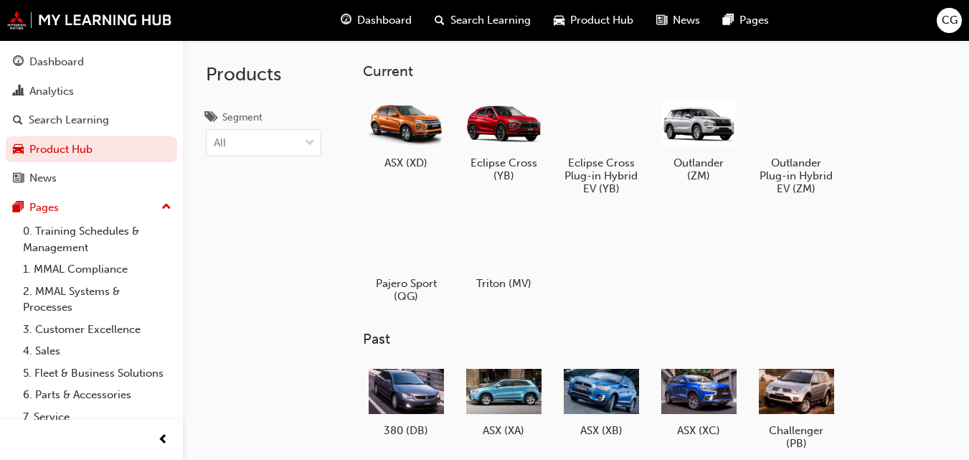
scroll to position [266, 0]
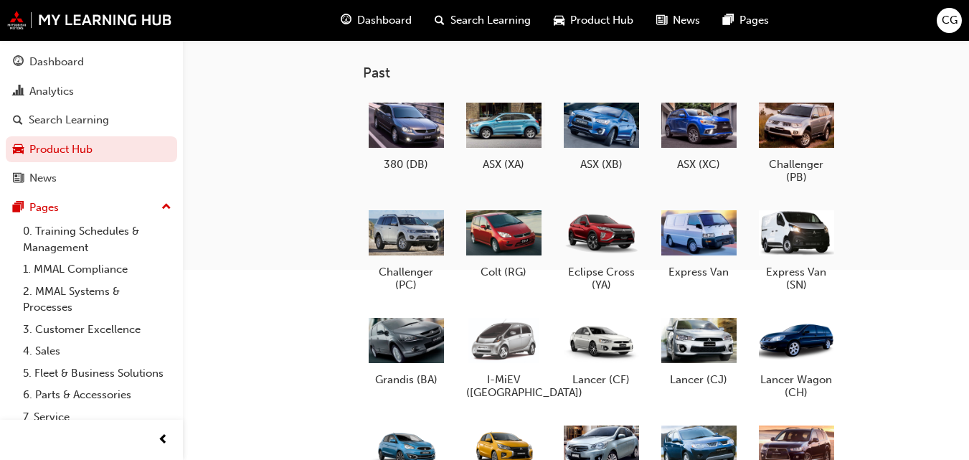
click at [512, 141] on div at bounding box center [503, 125] width 75 height 54
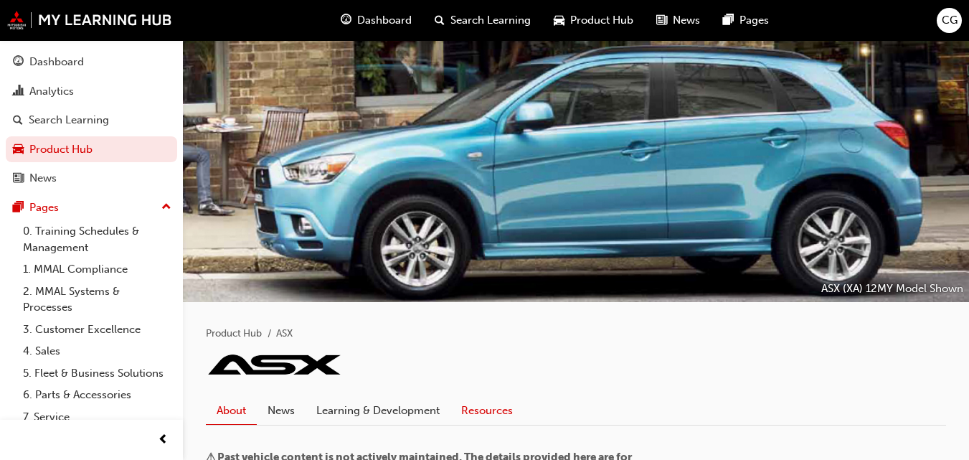
click at [495, 421] on link "Resources" at bounding box center [487, 410] width 73 height 27
click at [495, 421] on link "Resources" at bounding box center [487, 411] width 73 height 28
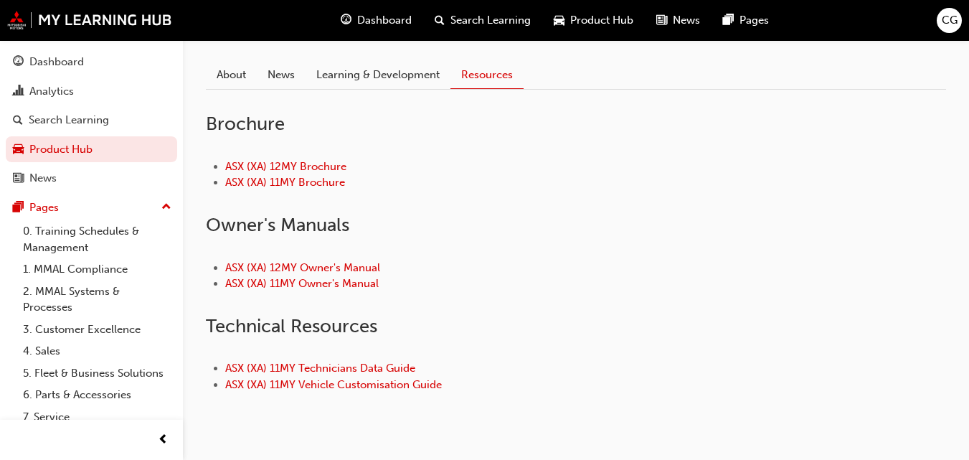
scroll to position [340, 0]
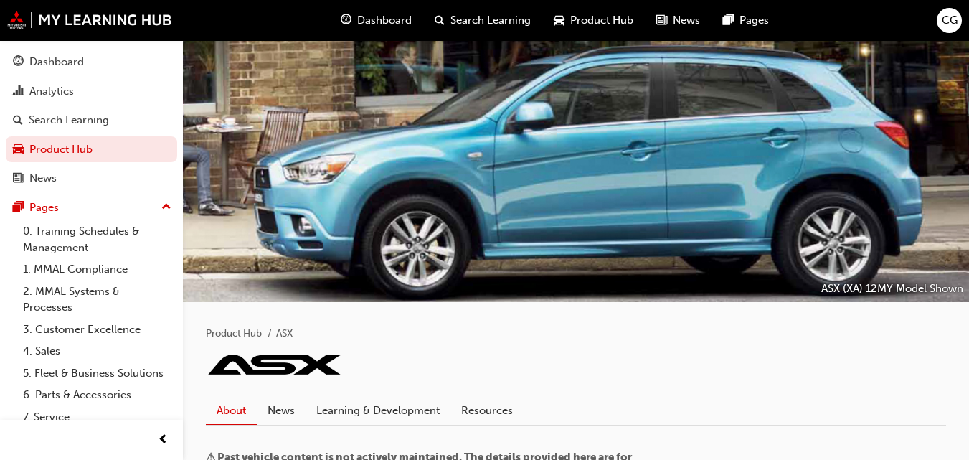
scroll to position [266, 0]
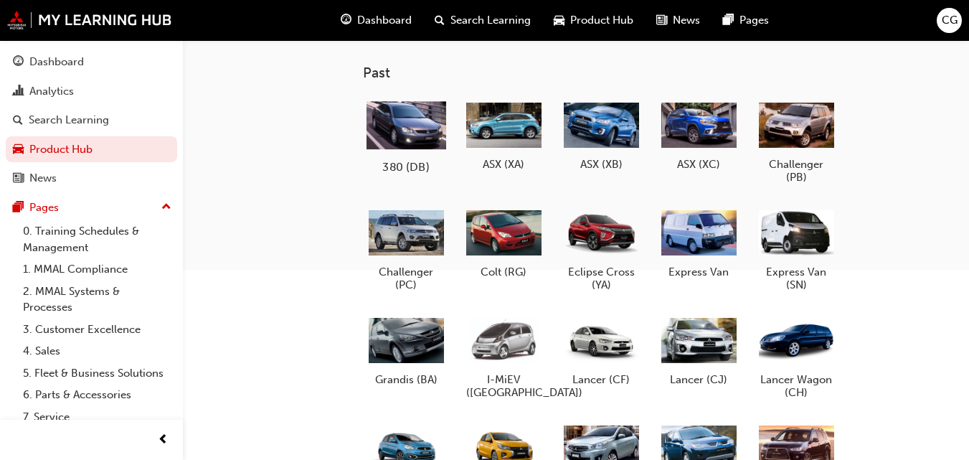
click at [423, 151] on div at bounding box center [407, 124] width 80 height 57
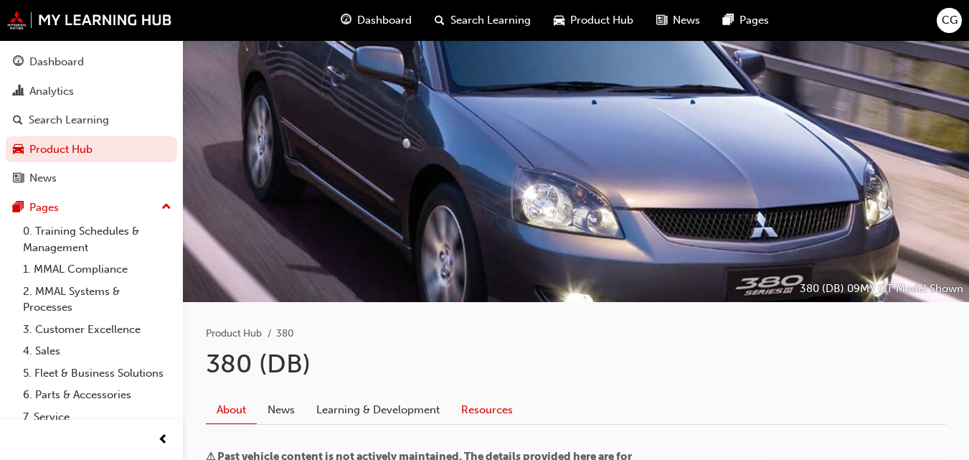
click at [489, 410] on link "Resources" at bounding box center [487, 409] width 73 height 27
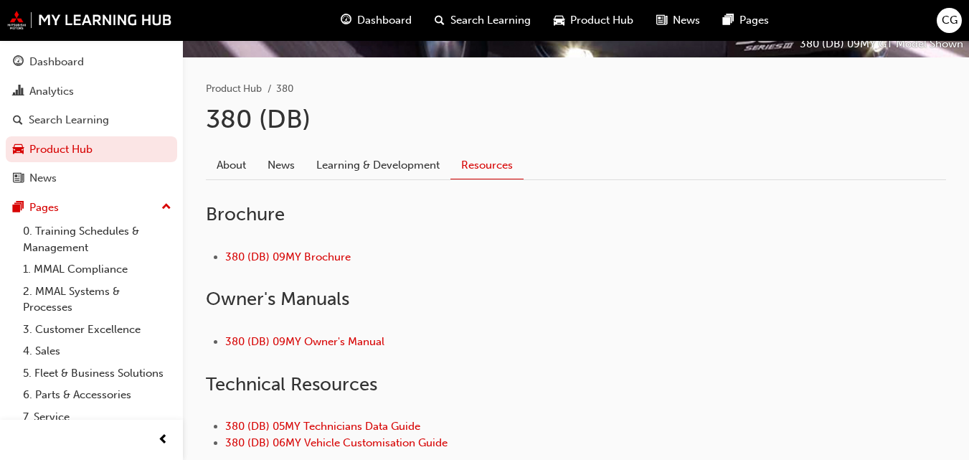
scroll to position [340, 0]
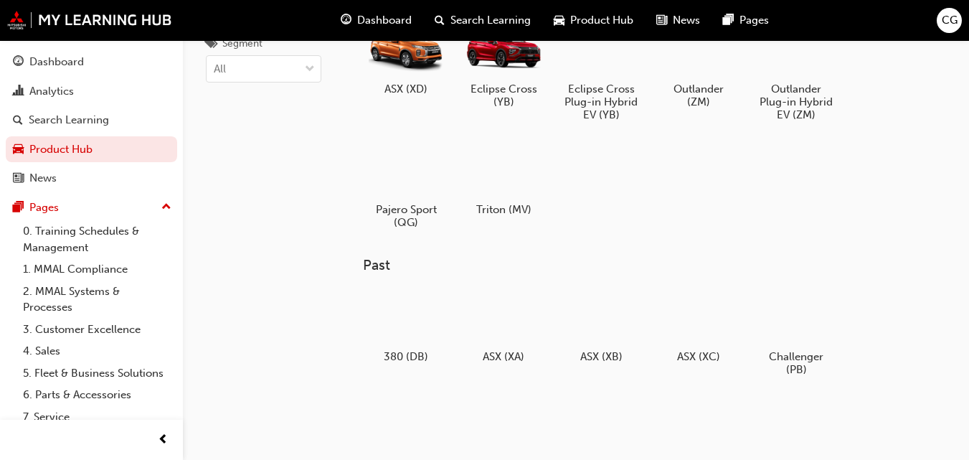
scroll to position [32, 0]
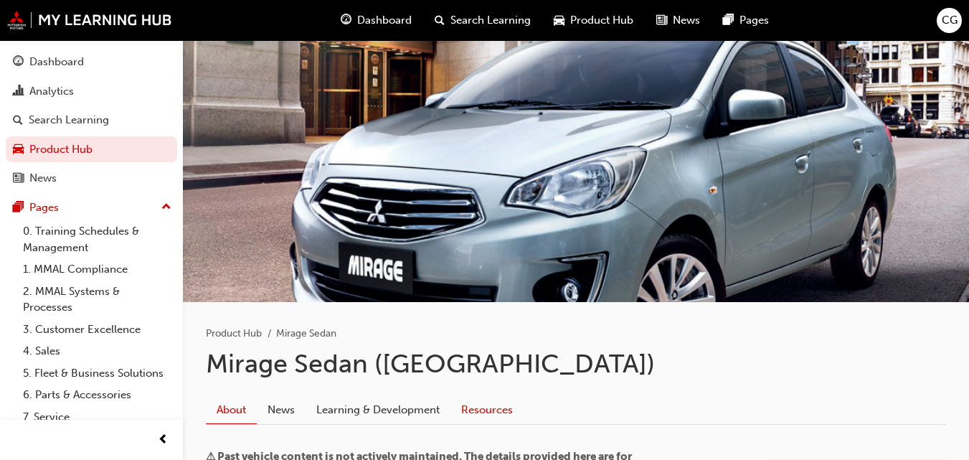
click at [475, 410] on link "Resources" at bounding box center [487, 409] width 73 height 27
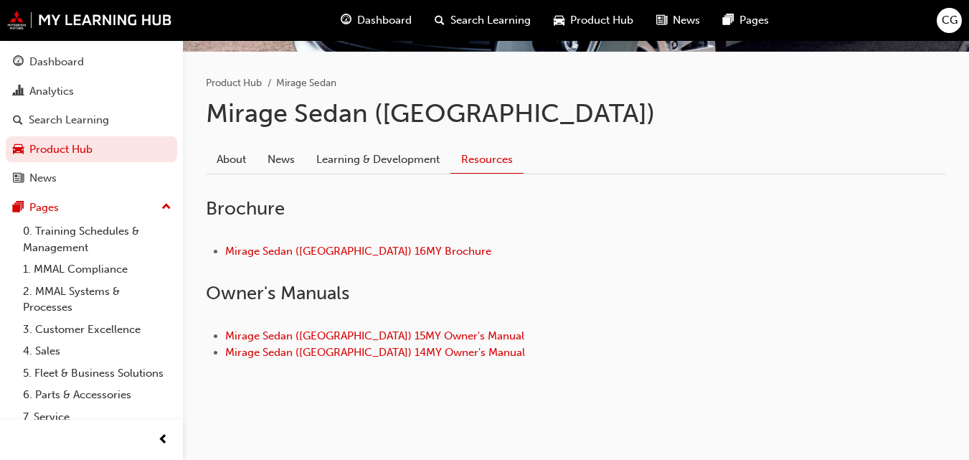
scroll to position [251, 0]
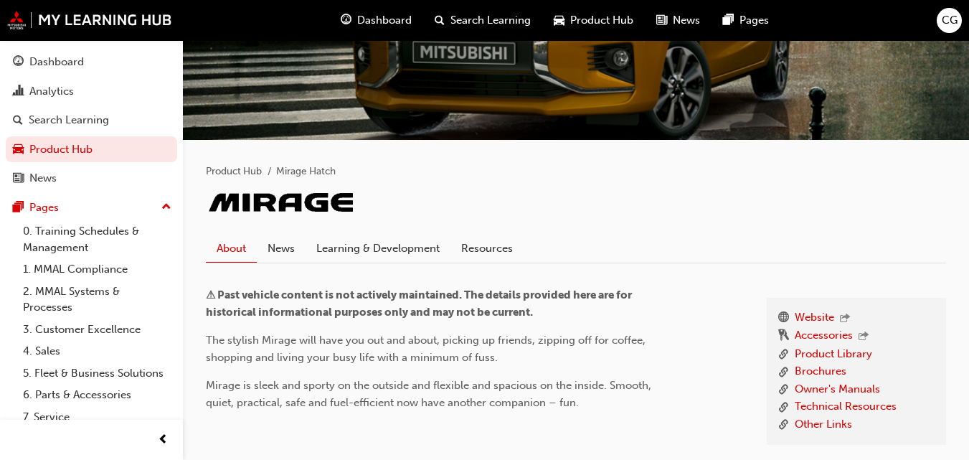
scroll to position [202, 0]
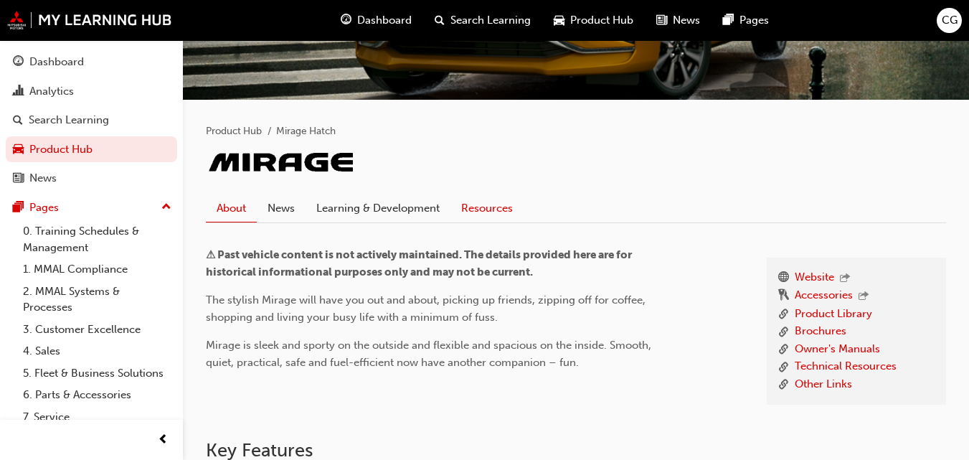
click at [478, 208] on link "Resources" at bounding box center [487, 207] width 73 height 27
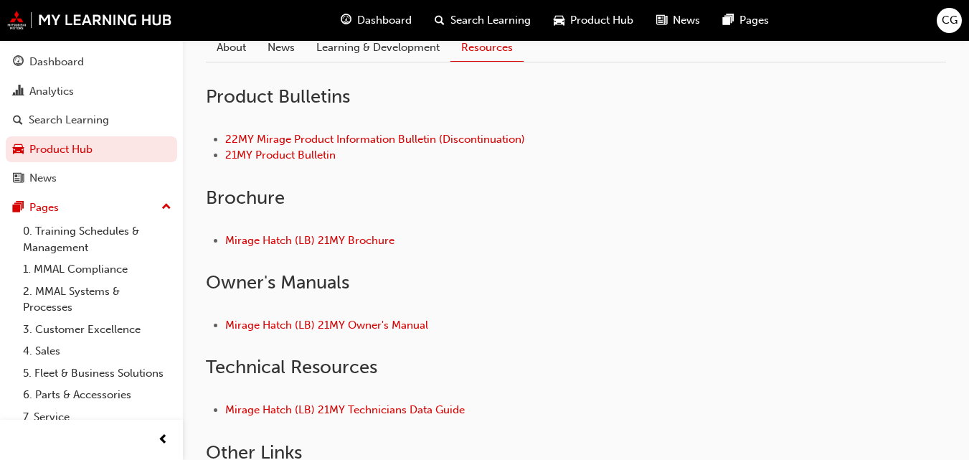
scroll to position [364, 0]
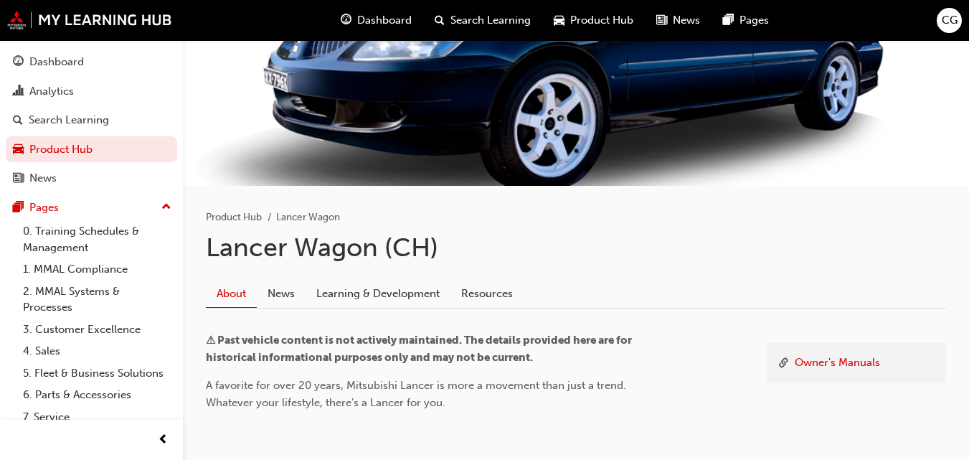
scroll to position [183, 0]
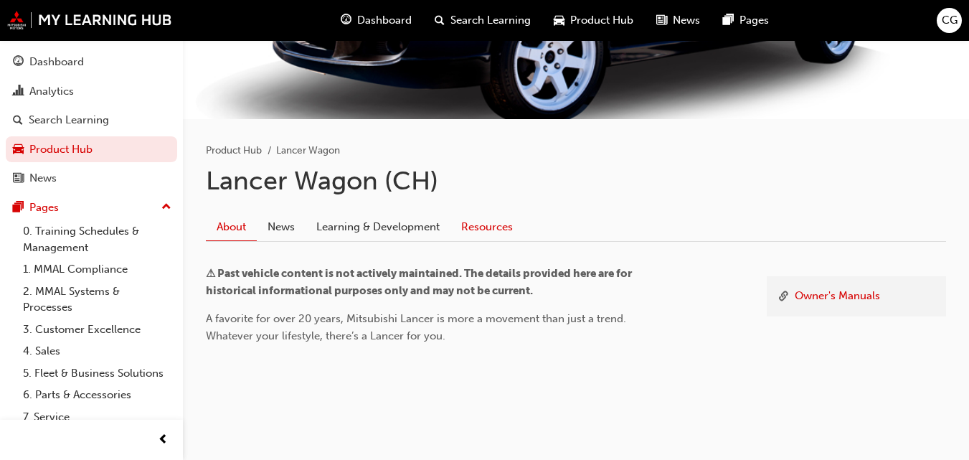
click at [484, 217] on link "Resources" at bounding box center [487, 226] width 73 height 27
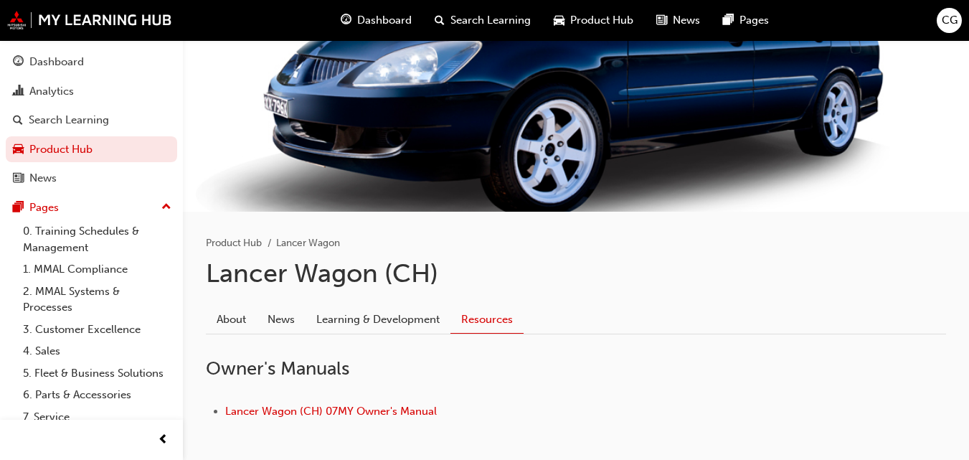
scroll to position [154, 0]
